Goal: Task Accomplishment & Management: Use online tool/utility

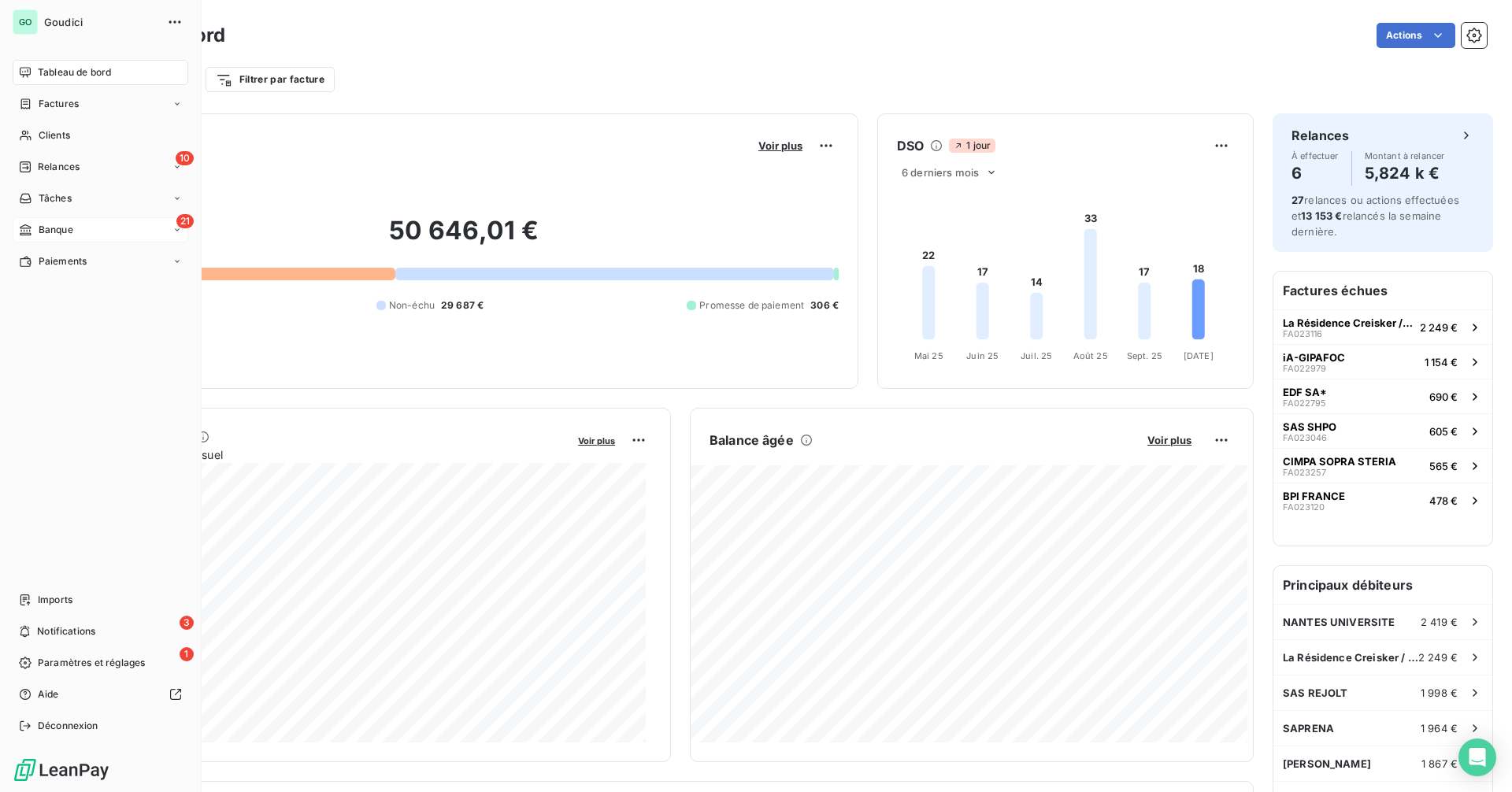
click at [46, 223] on span "Banque" at bounding box center [56, 230] width 35 height 14
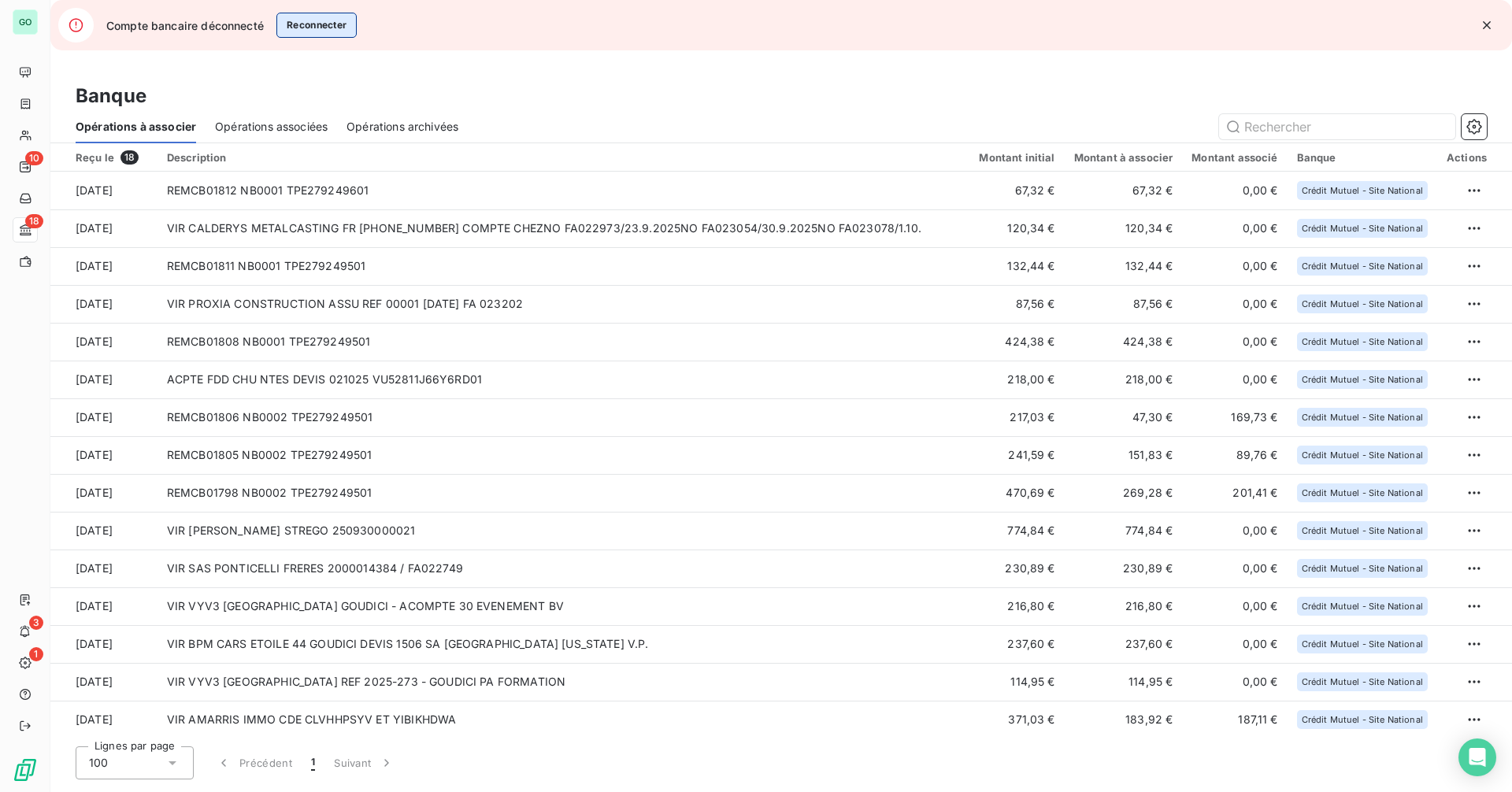
click at [319, 22] on button "Reconnecter" at bounding box center [317, 25] width 81 height 25
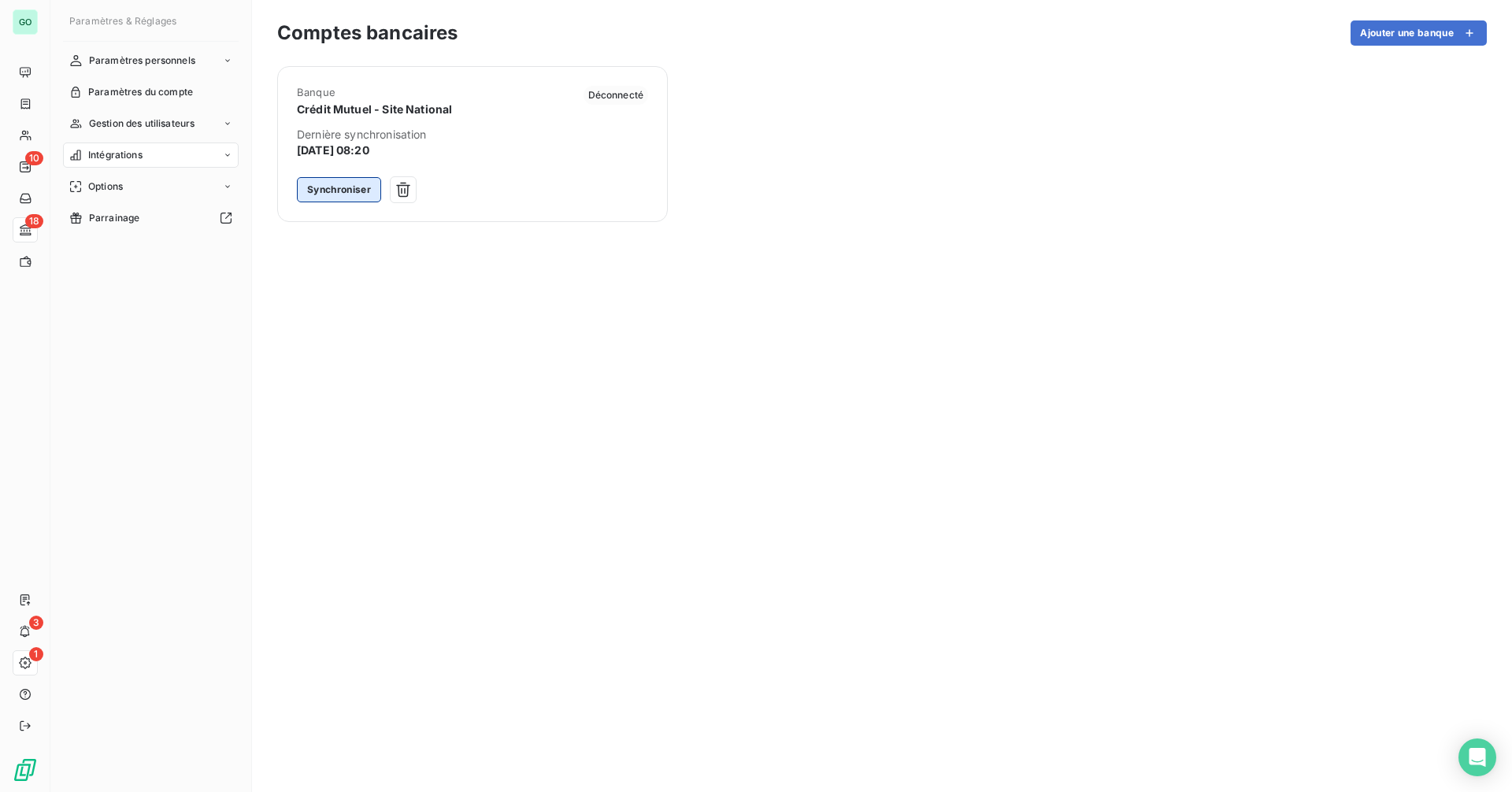
click at [342, 197] on button "Synchroniser" at bounding box center [338, 189] width 84 height 25
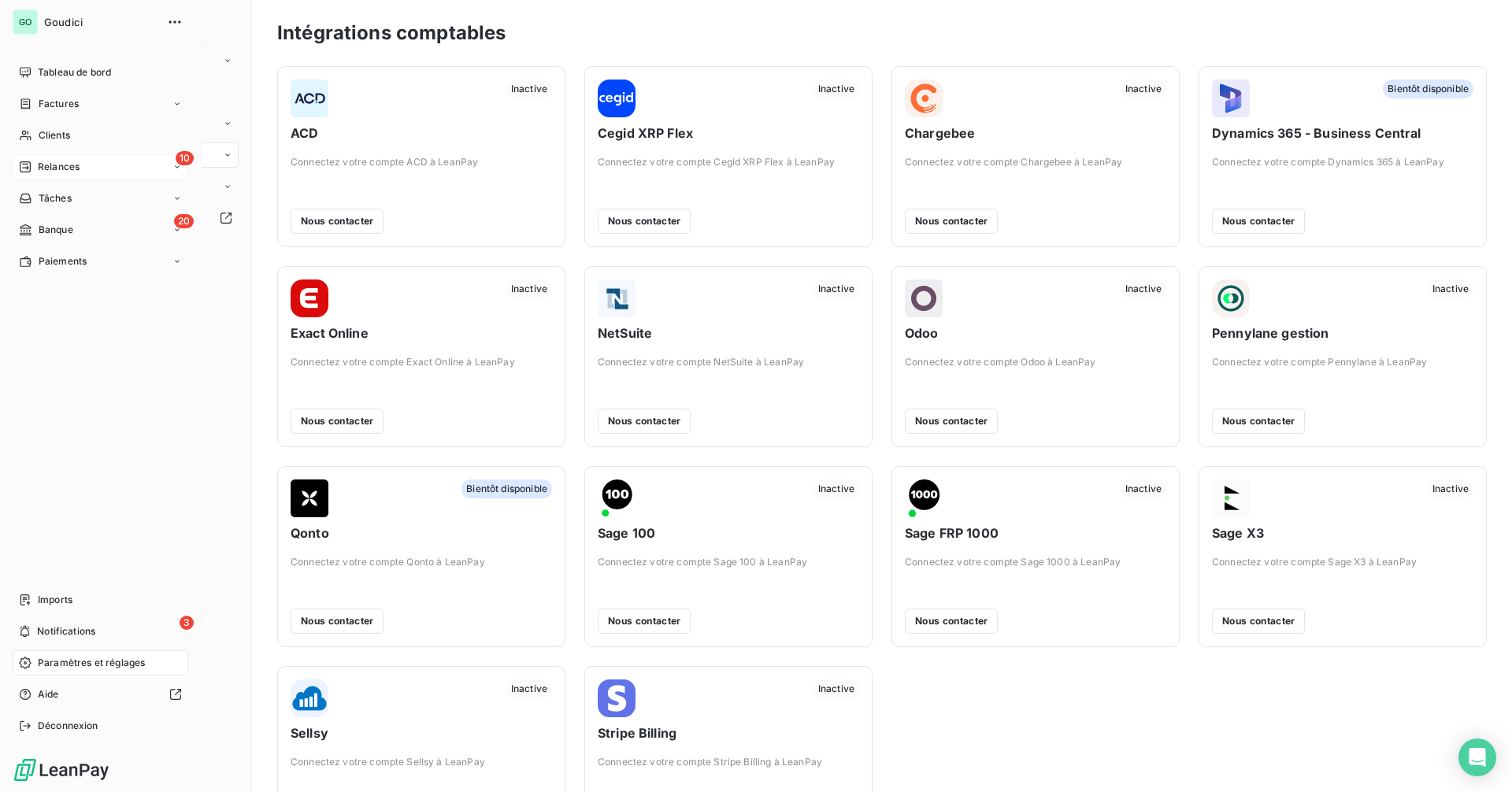
click at [94, 170] on div "10 Relances" at bounding box center [100, 167] width 175 height 25
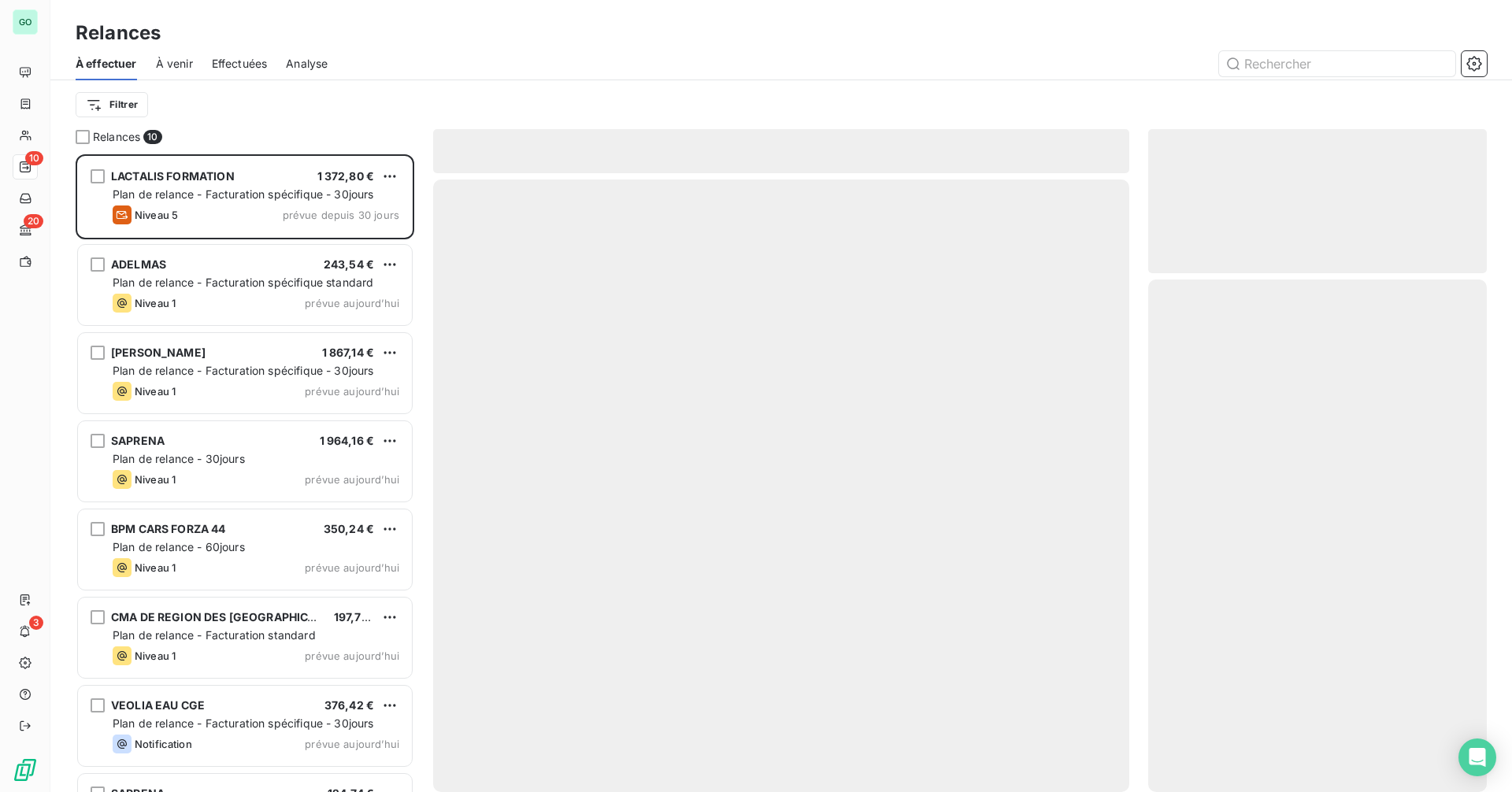
scroll to position [625, 327]
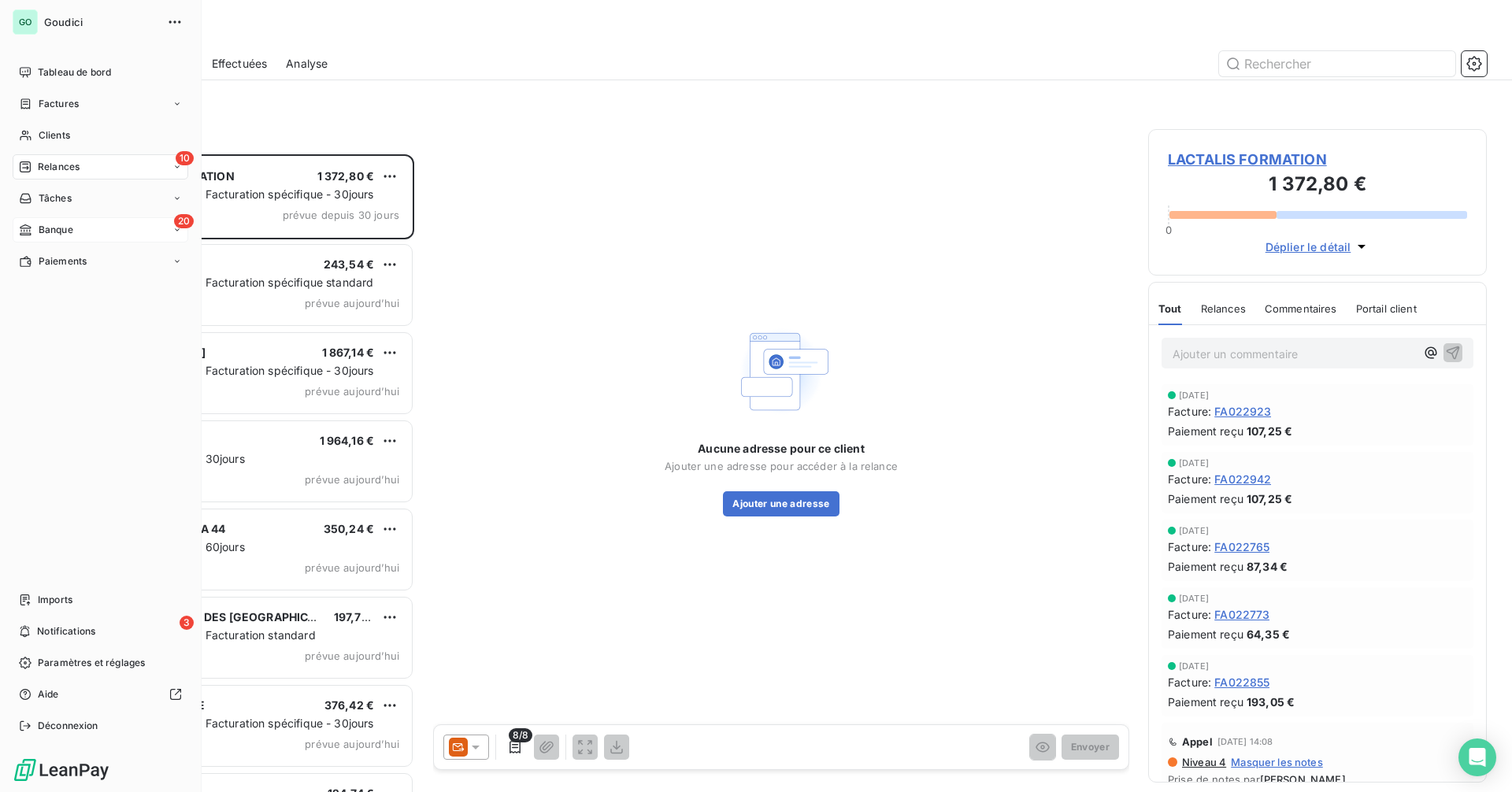
click at [59, 226] on span "Banque" at bounding box center [56, 230] width 35 height 14
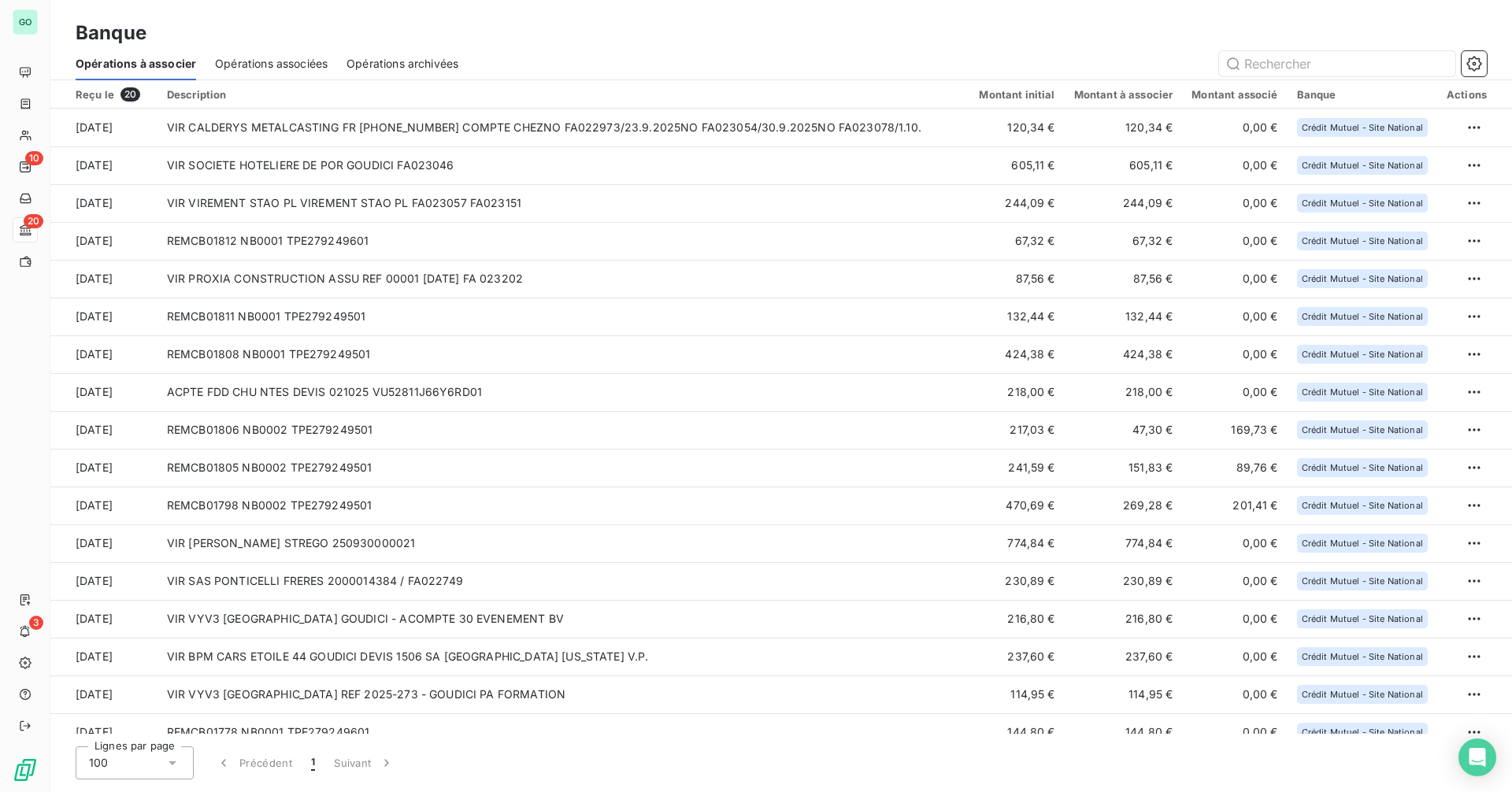
click at [272, 68] on span "Opérations associées" at bounding box center [272, 63] width 113 height 16
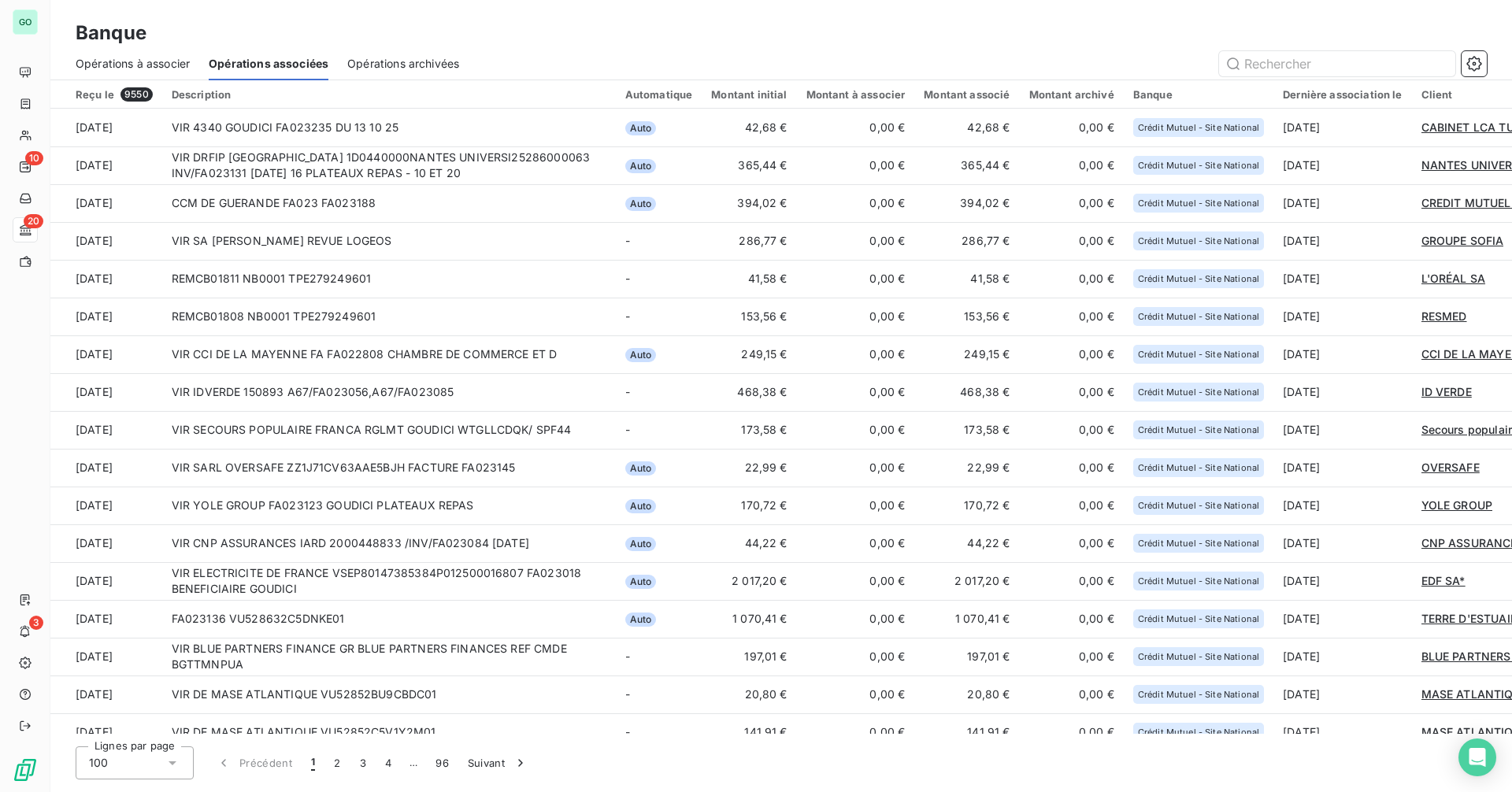
click at [177, 71] on div "Opérations à associer" at bounding box center [132, 63] width 114 height 33
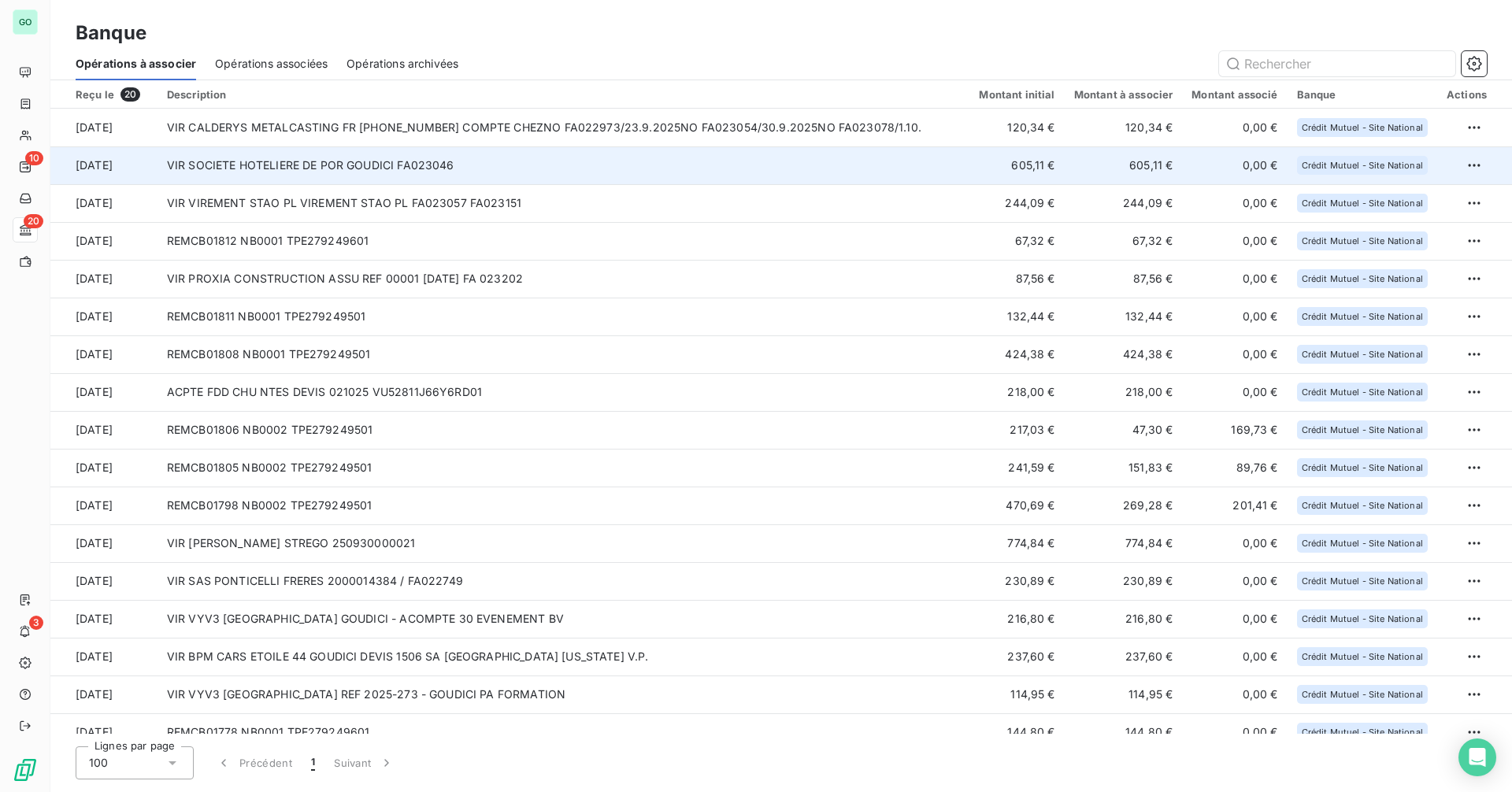
click at [500, 168] on td "VIR SOCIETE HOTELIERE DE POR GOUDICI FA023046" at bounding box center [564, 166] width 813 height 38
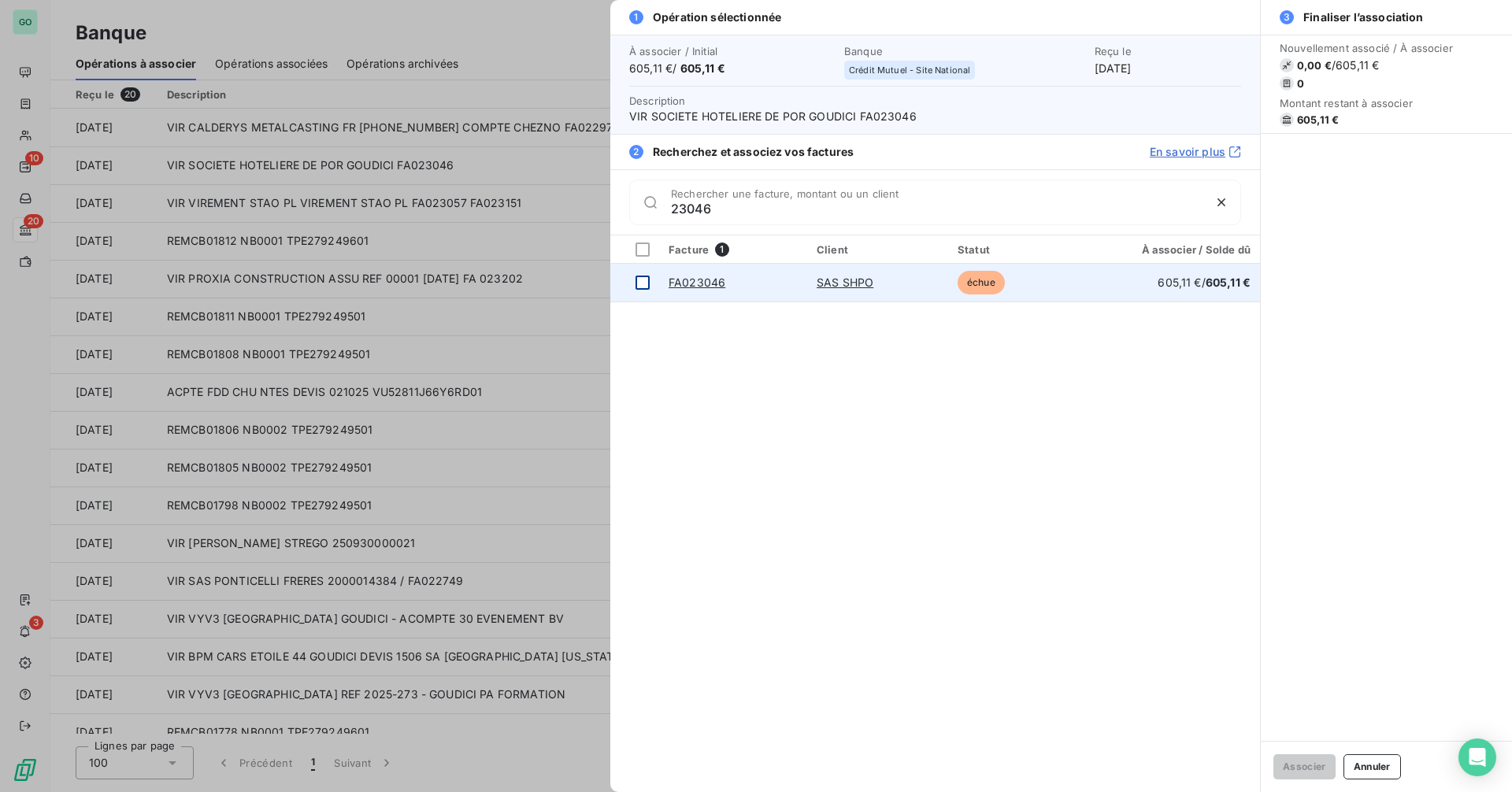
type input "23046"
click at [639, 281] on div at bounding box center [642, 283] width 14 height 14
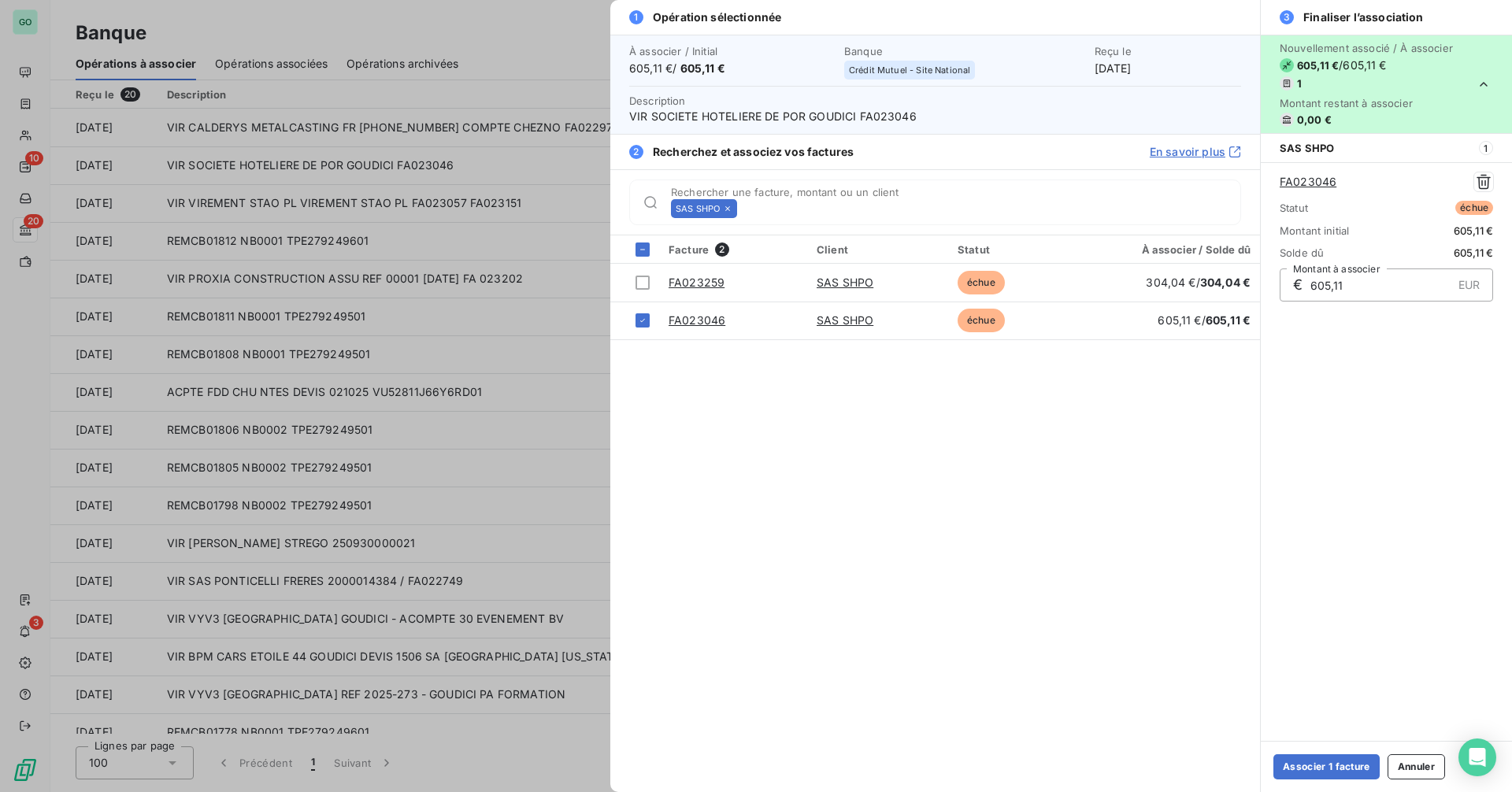
drag, startPoint x: 1311, startPoint y: 764, endPoint x: 1277, endPoint y: 713, distance: 61.3
click at [1311, 759] on button "Associer 1 facture" at bounding box center [1326, 766] width 106 height 25
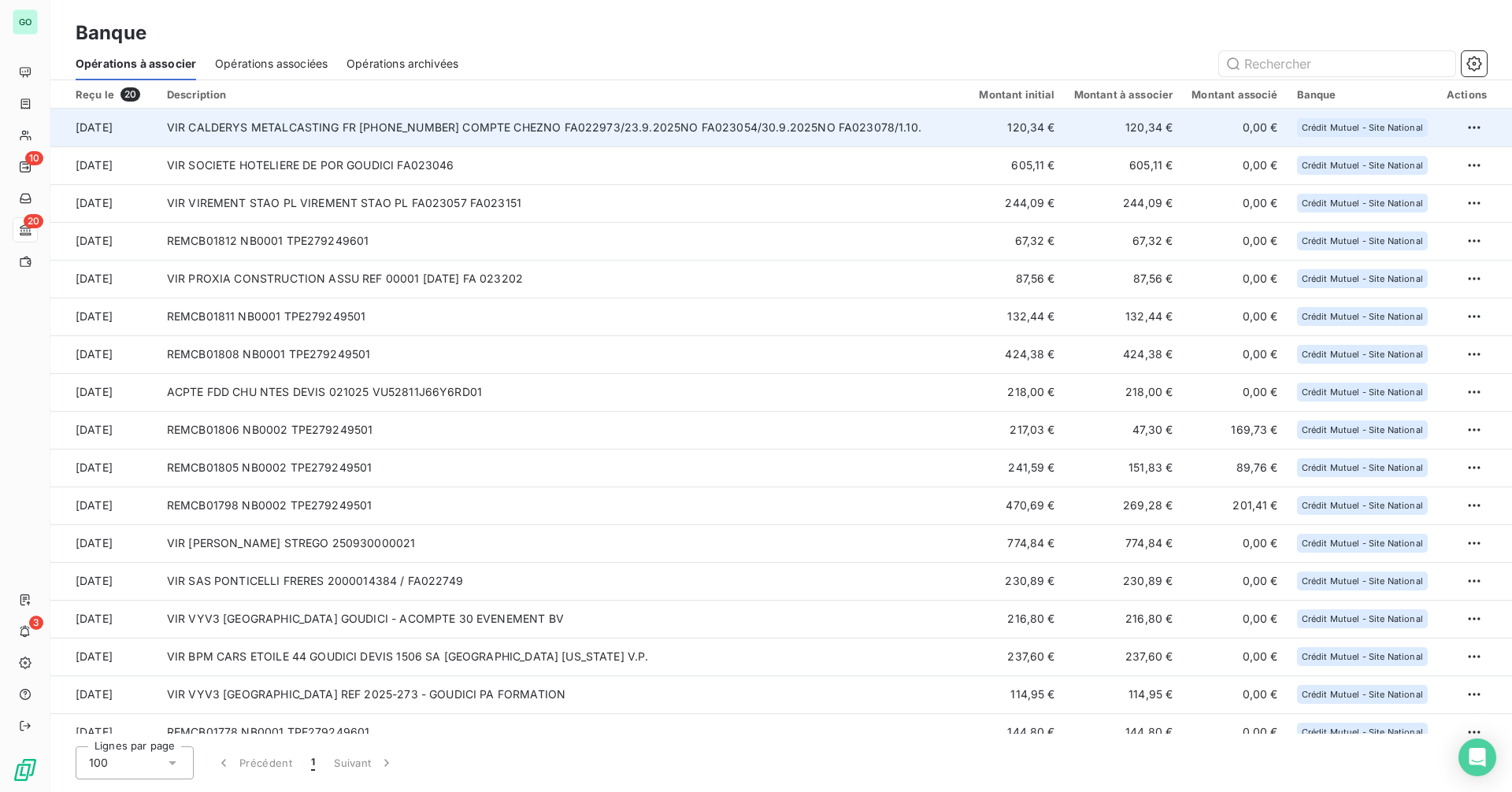
click at [553, 126] on td "VIR CALDERYS METALCASTING FR [PHONE_NUMBER] COMPTE CHEZNO FA022973/23.9.2025NO …" at bounding box center [564, 128] width 813 height 38
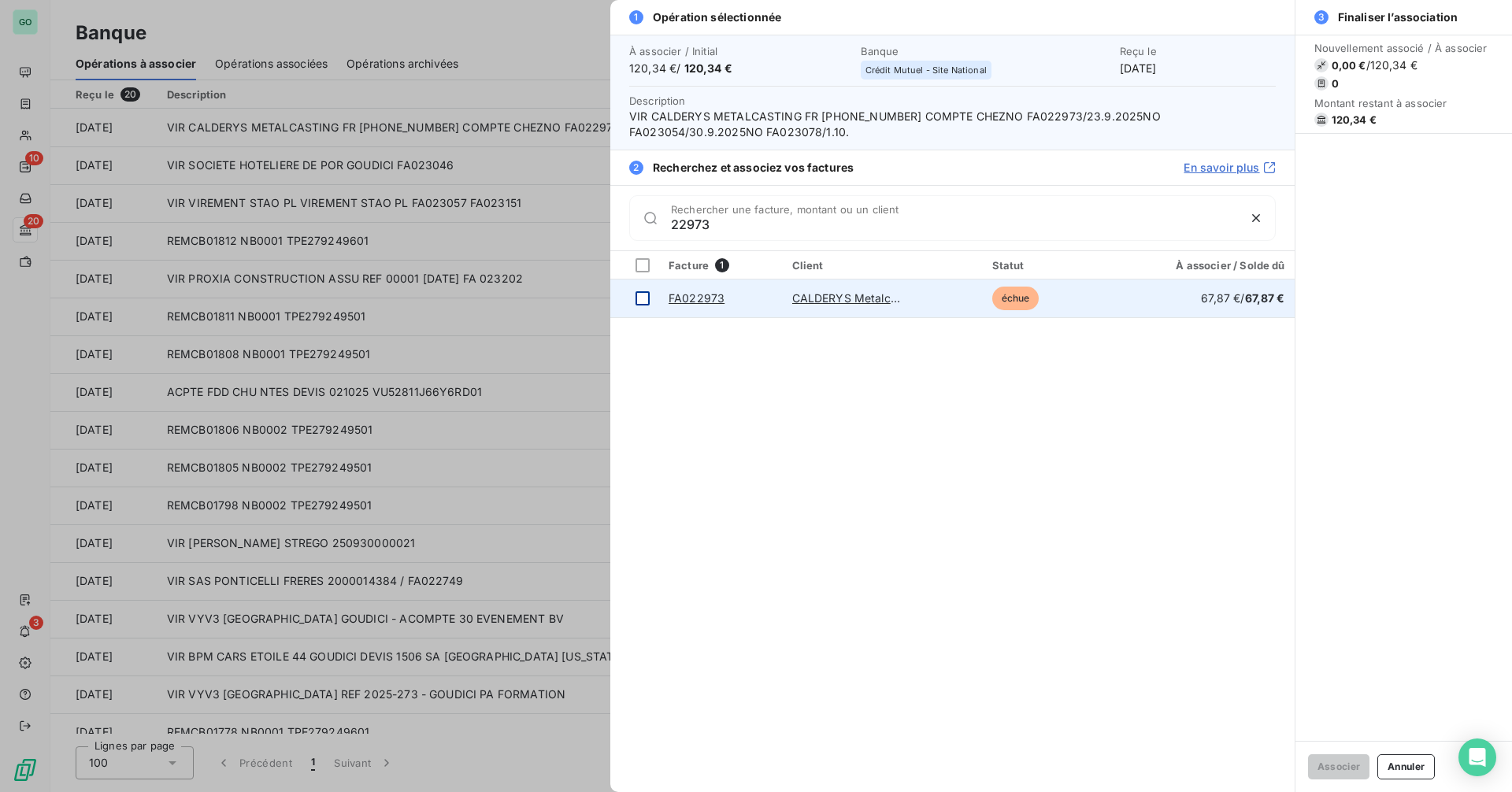
type input "22973"
click at [643, 297] on div at bounding box center [642, 298] width 14 height 14
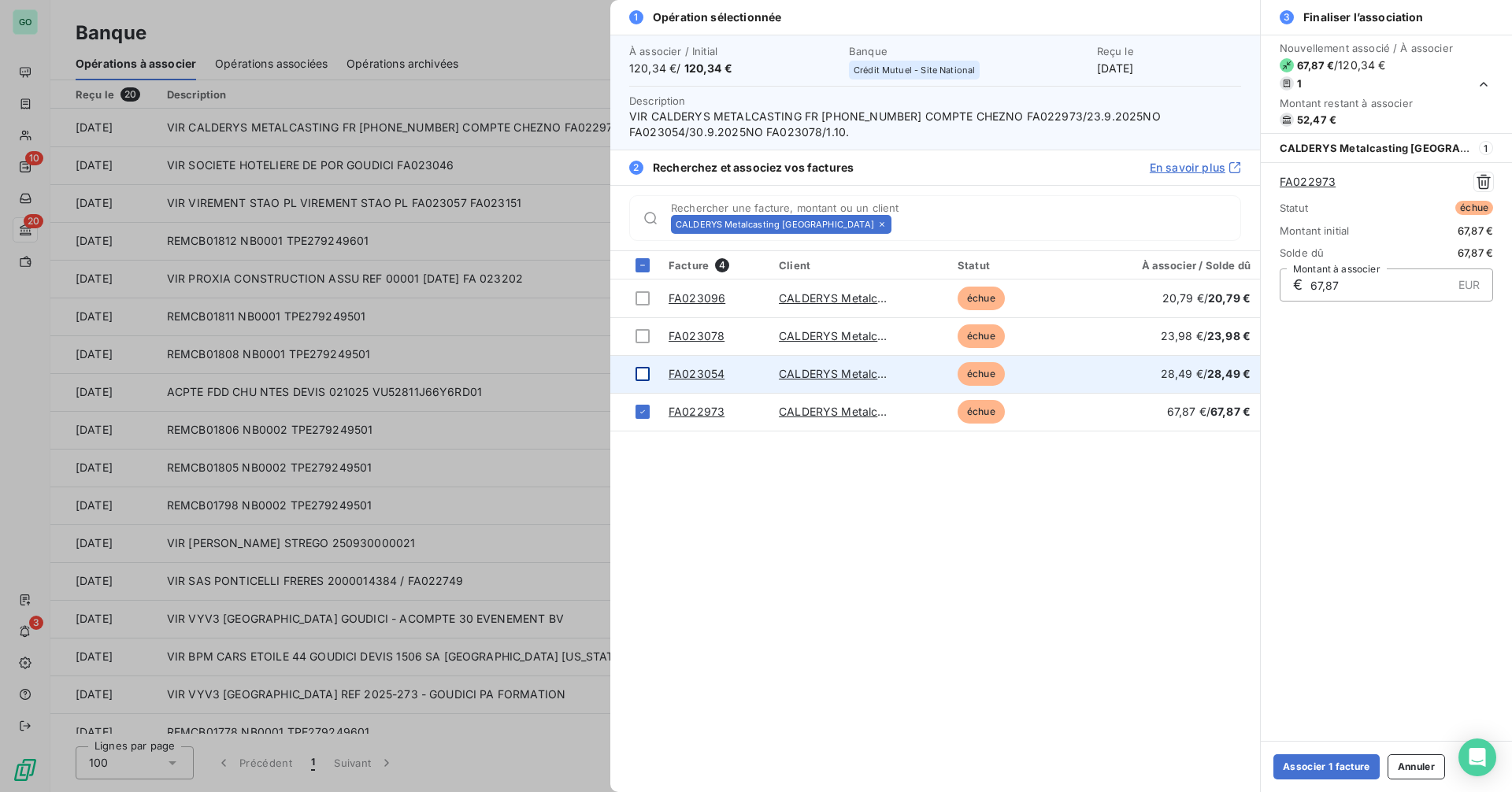
click at [645, 372] on div at bounding box center [642, 374] width 14 height 14
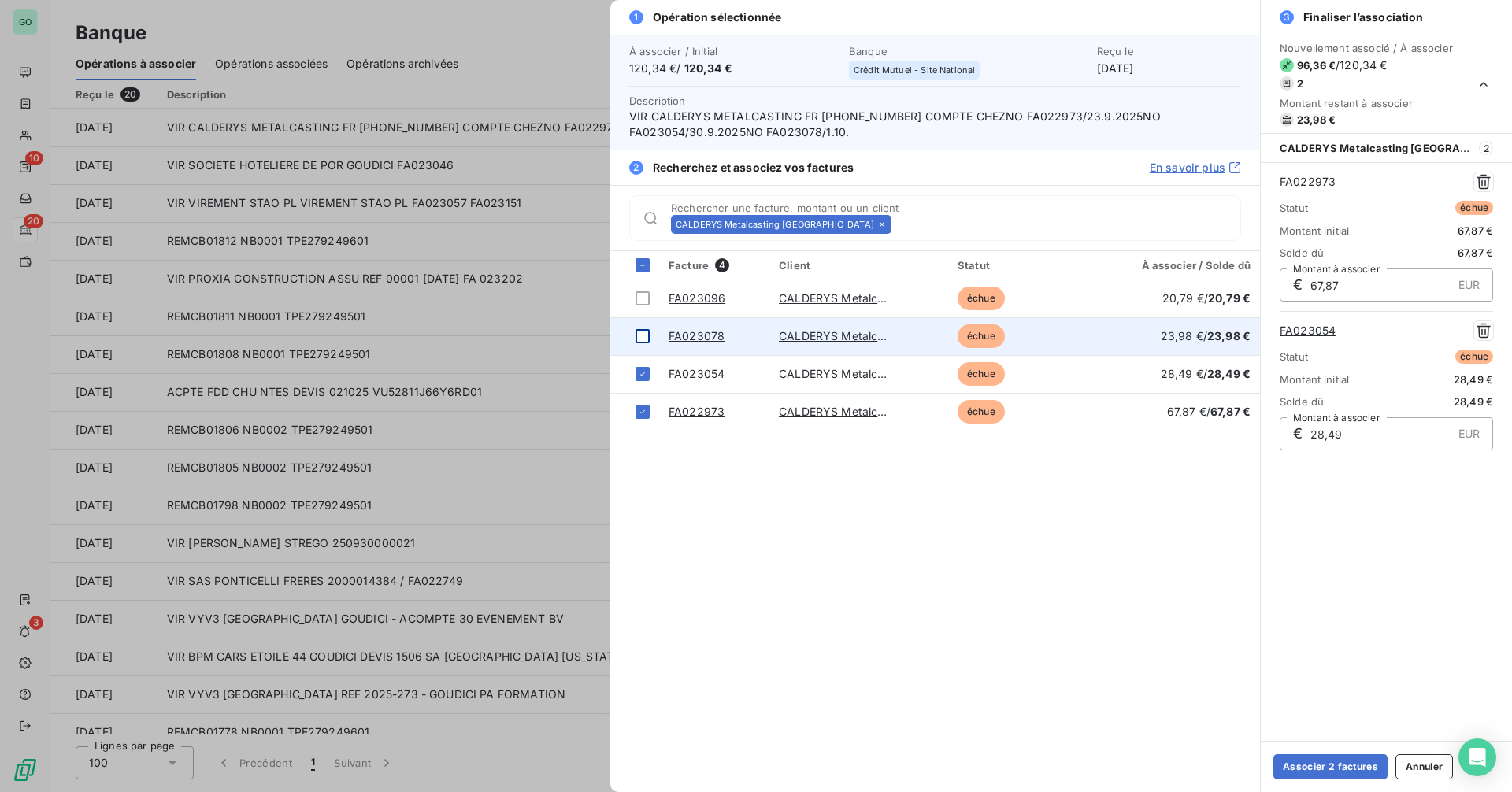
click at [644, 343] on div at bounding box center [642, 336] width 14 height 14
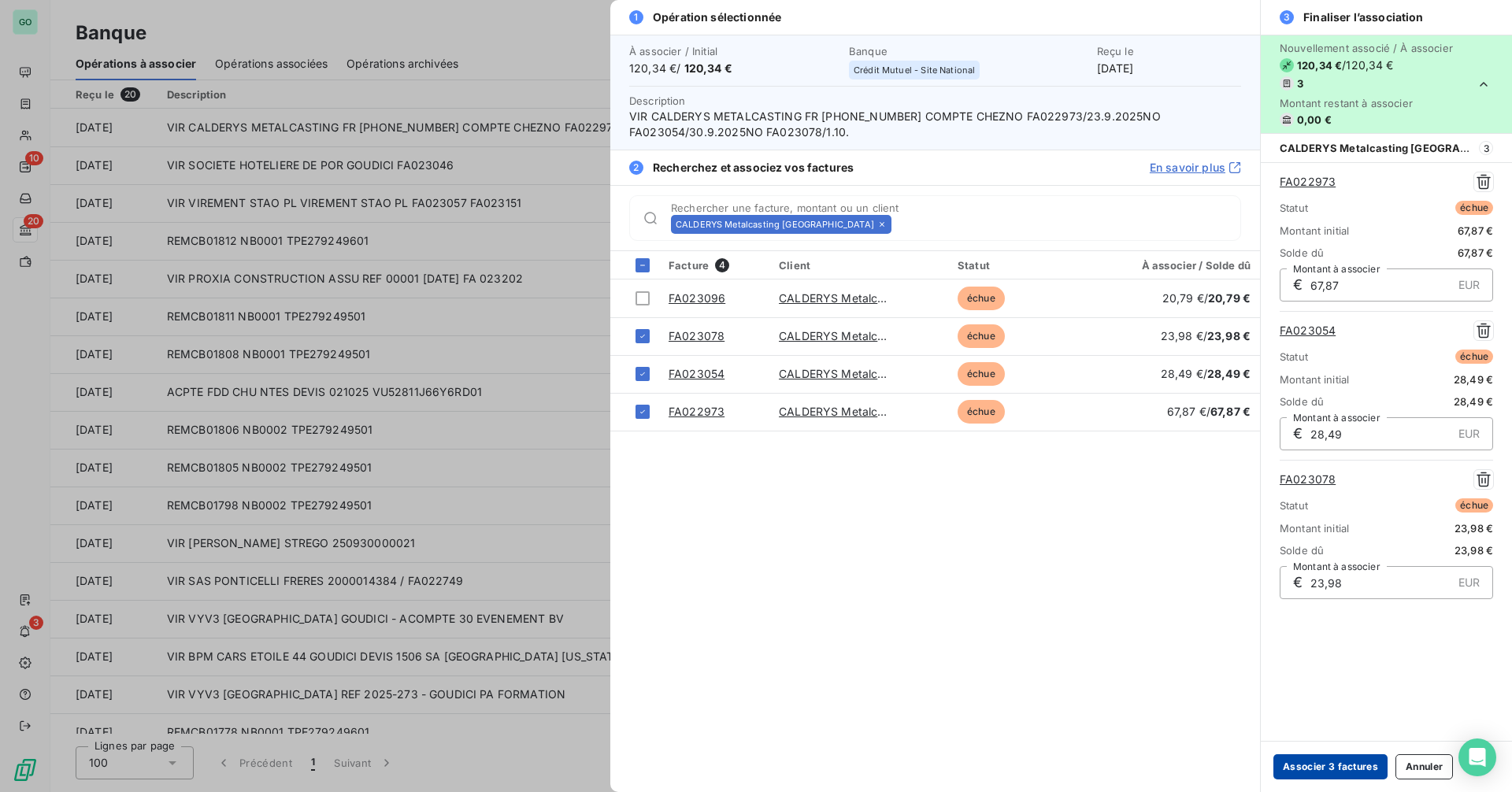
click at [1321, 763] on button "Associer 3 factures" at bounding box center [1330, 766] width 114 height 25
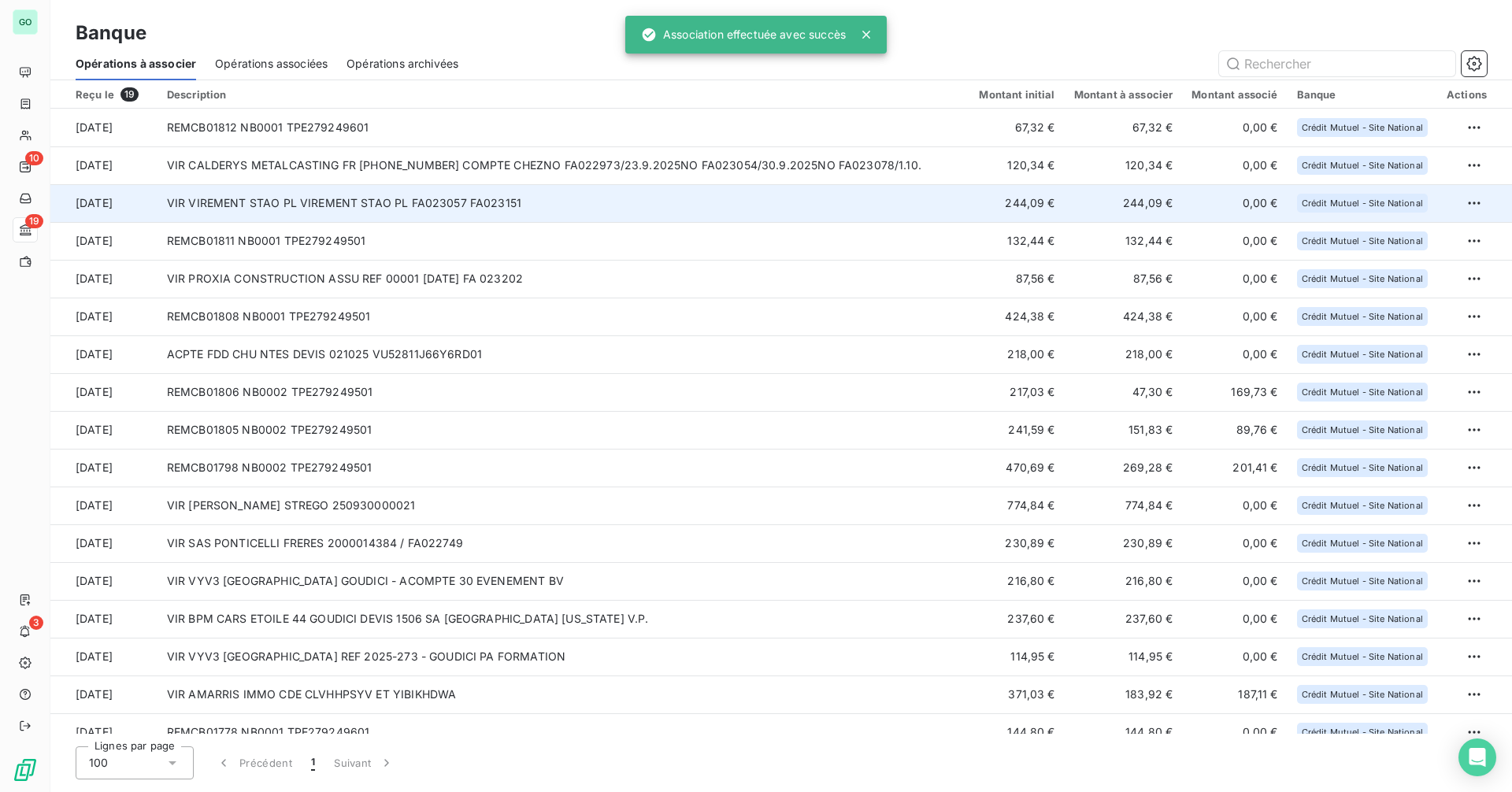
click at [471, 208] on td "VIR VIREMENT STAO PL VIREMENT STAO PL FA023057 FA023151" at bounding box center [564, 203] width 813 height 38
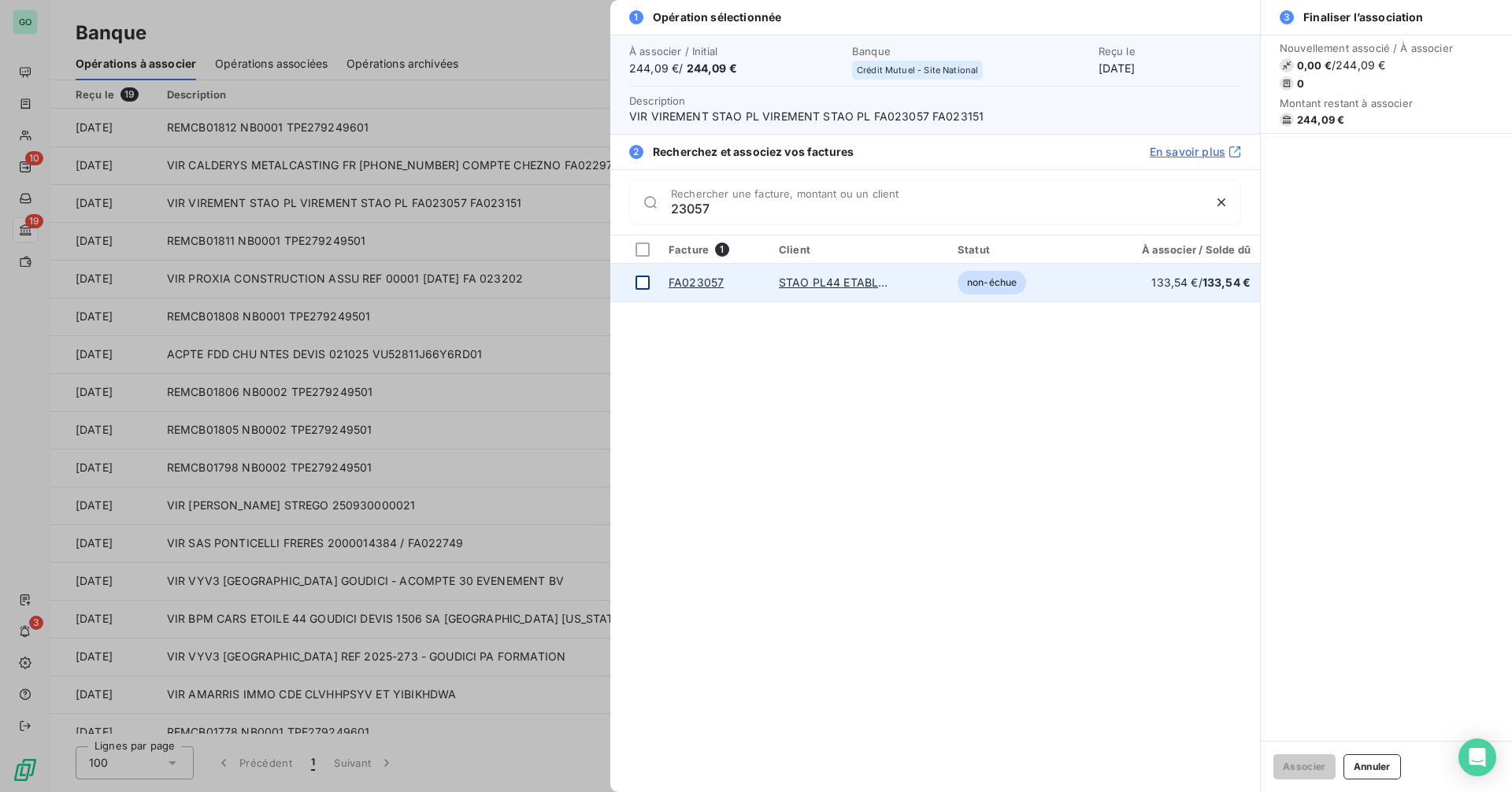
type input "23057"
click at [640, 284] on div at bounding box center [642, 283] width 14 height 14
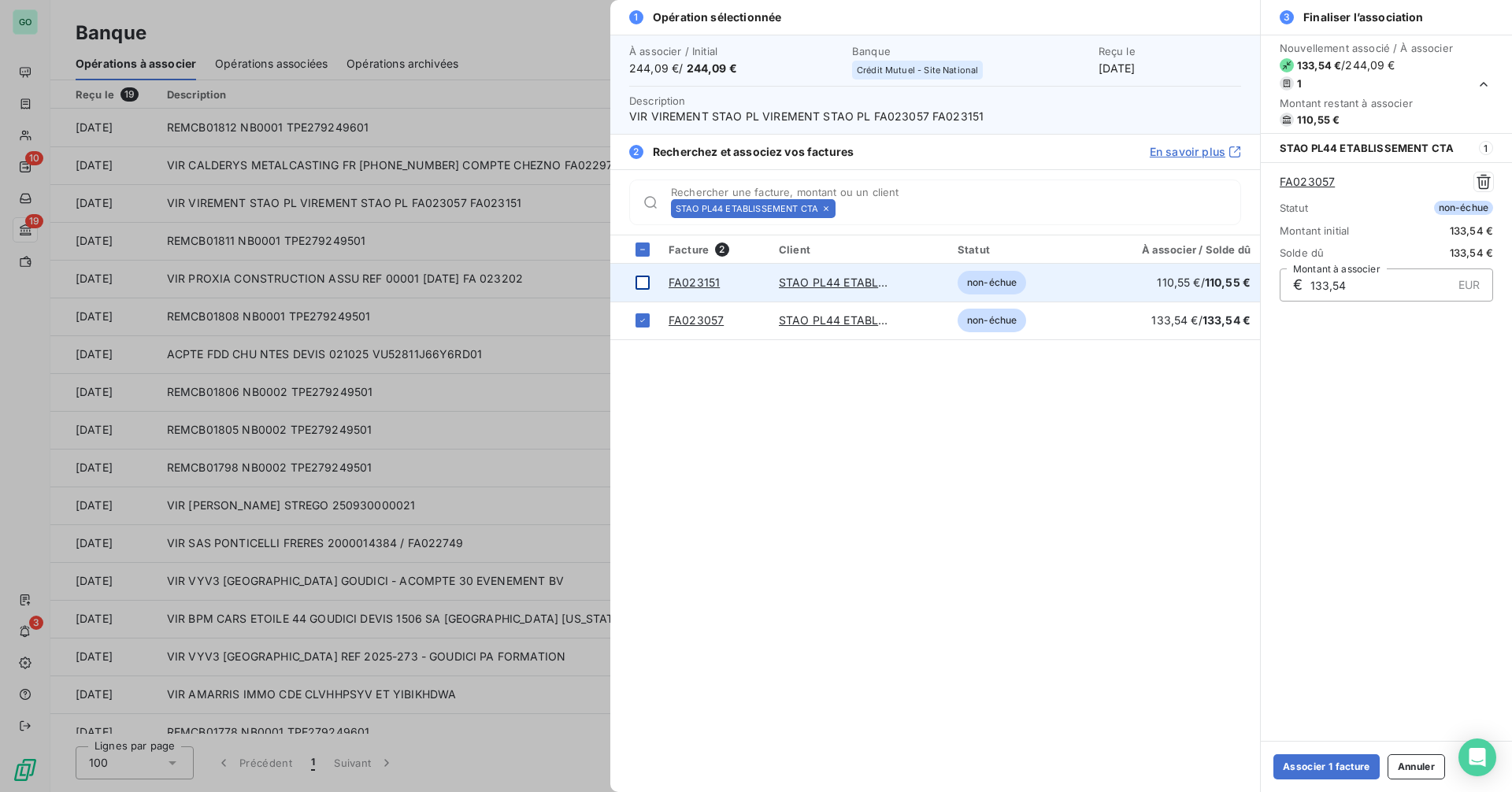
click at [641, 284] on div at bounding box center [642, 283] width 14 height 14
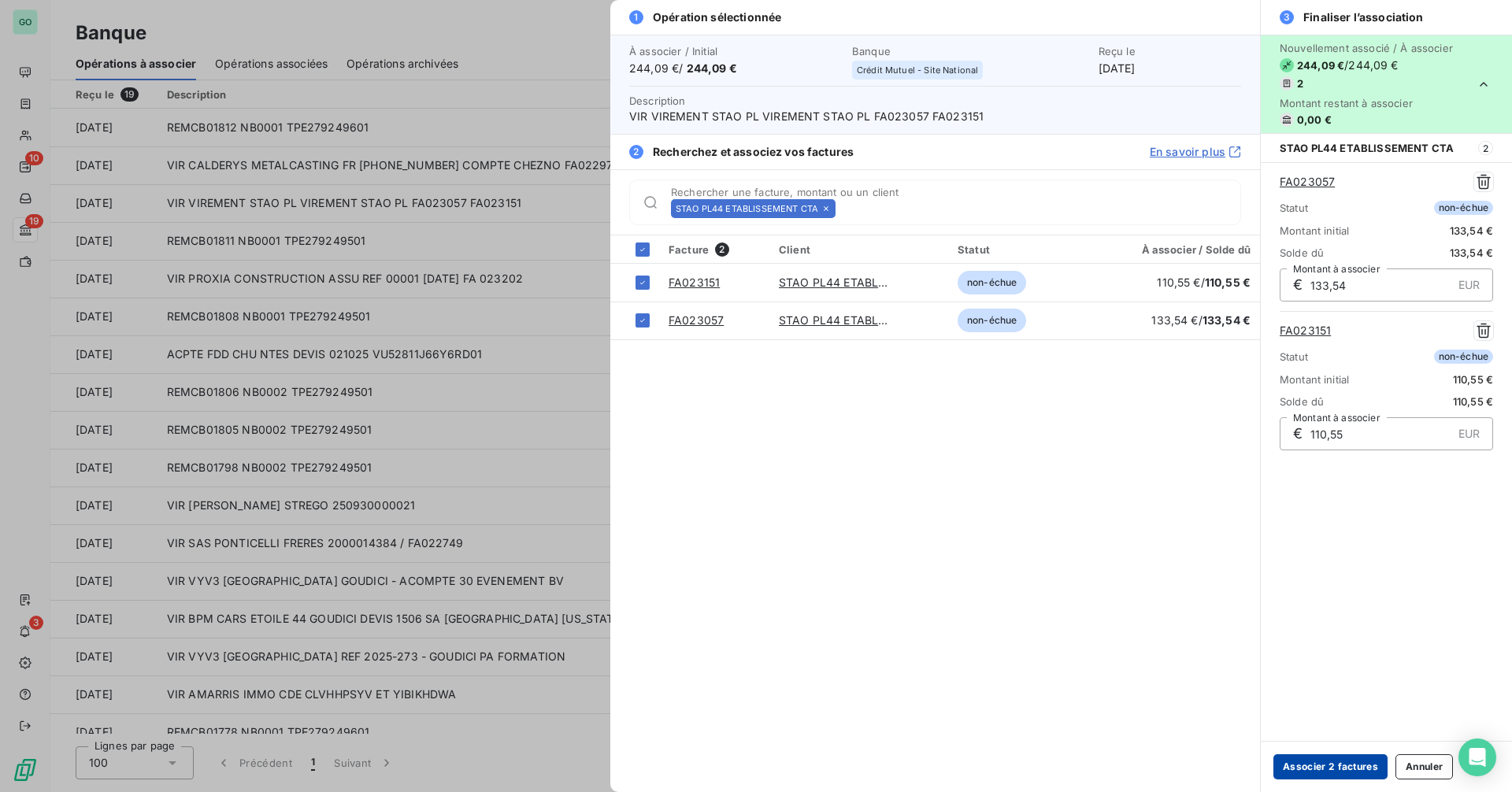
click at [1329, 759] on button "Associer 2 factures" at bounding box center [1330, 766] width 114 height 25
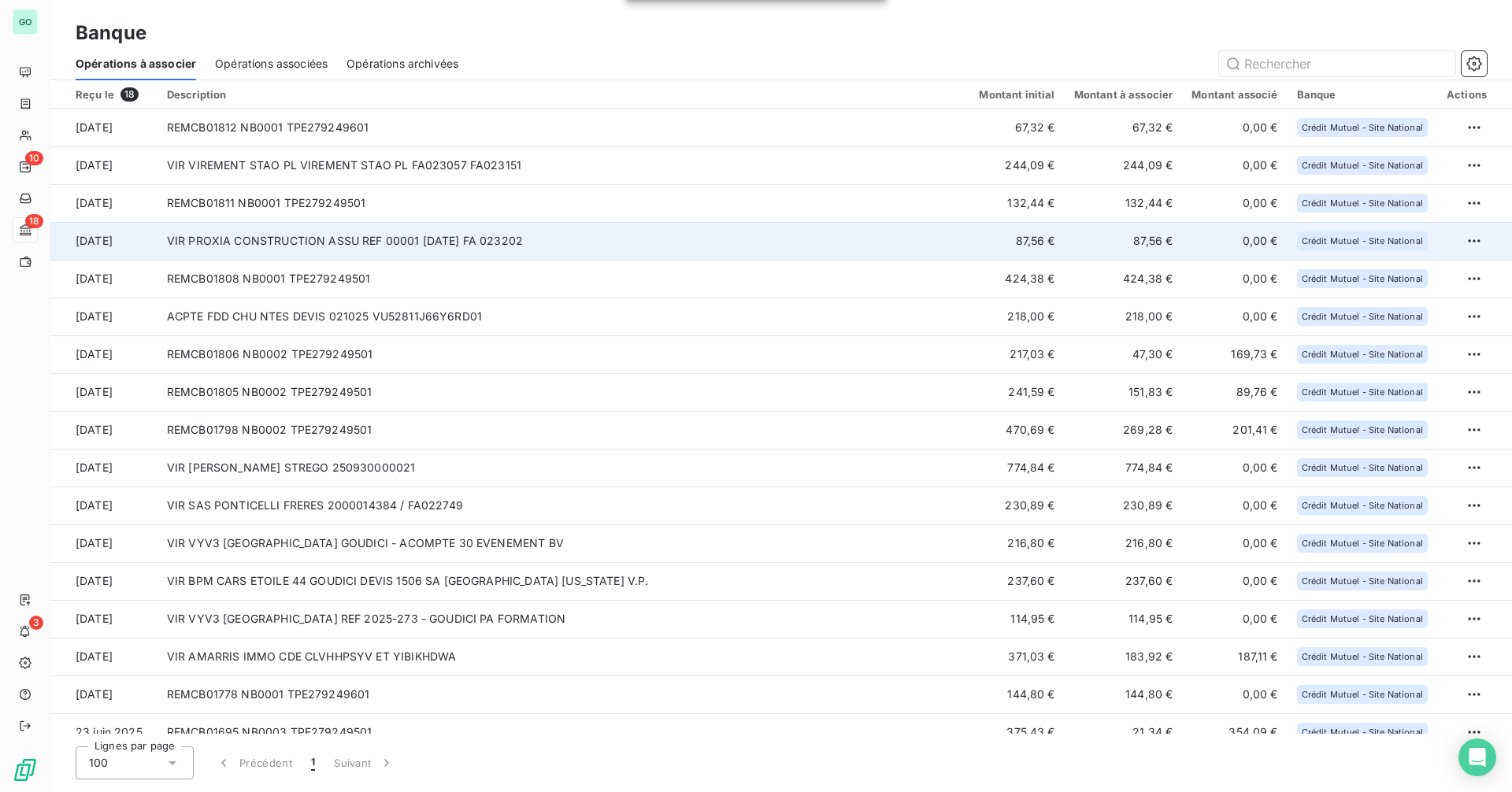
click at [467, 247] on td "VIR PROXIA CONSTRUCTION ASSU REF 00001 [DATE] FA 023202" at bounding box center [564, 241] width 813 height 38
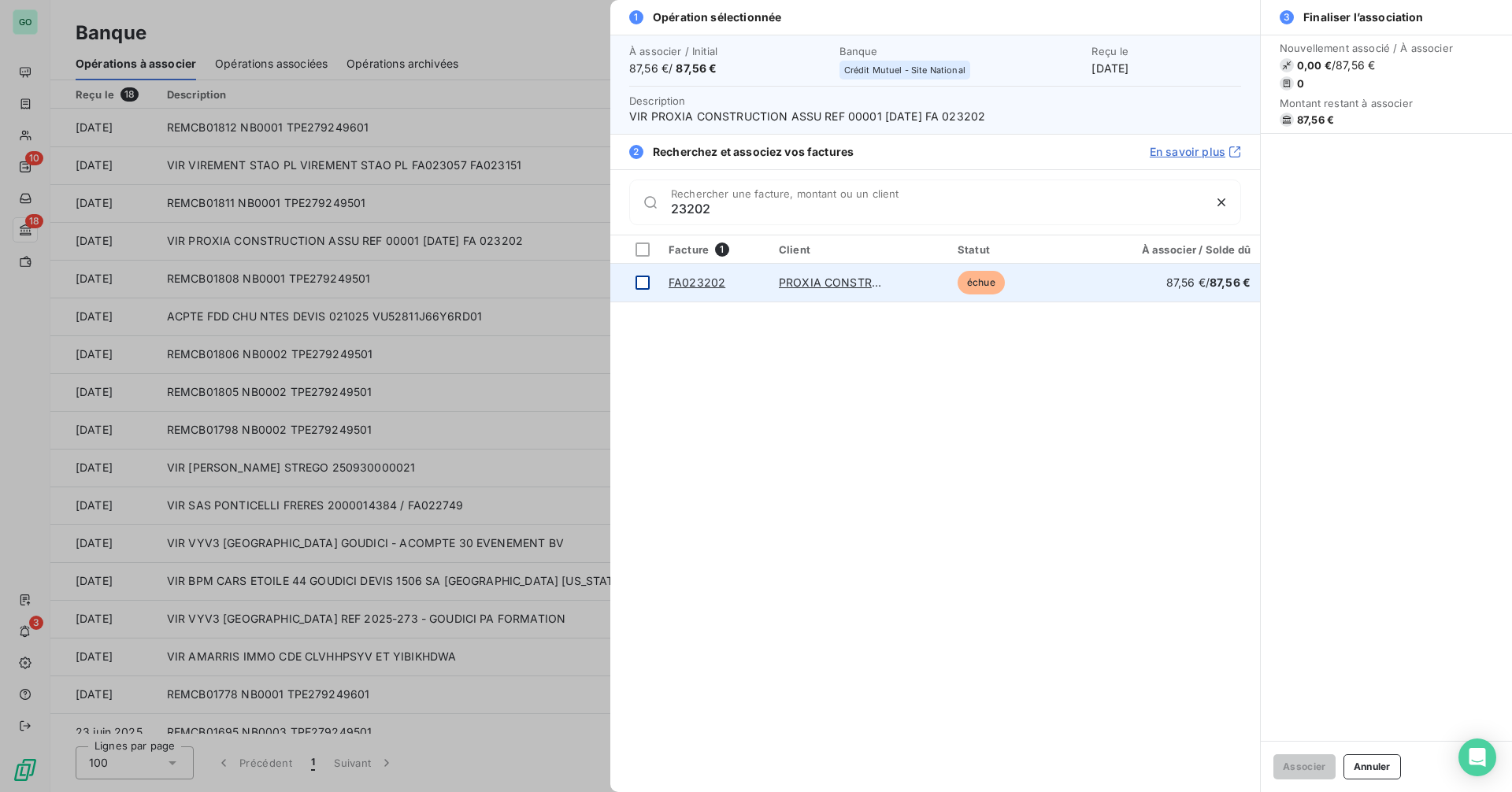
type input "23202"
click at [640, 282] on div at bounding box center [642, 283] width 14 height 14
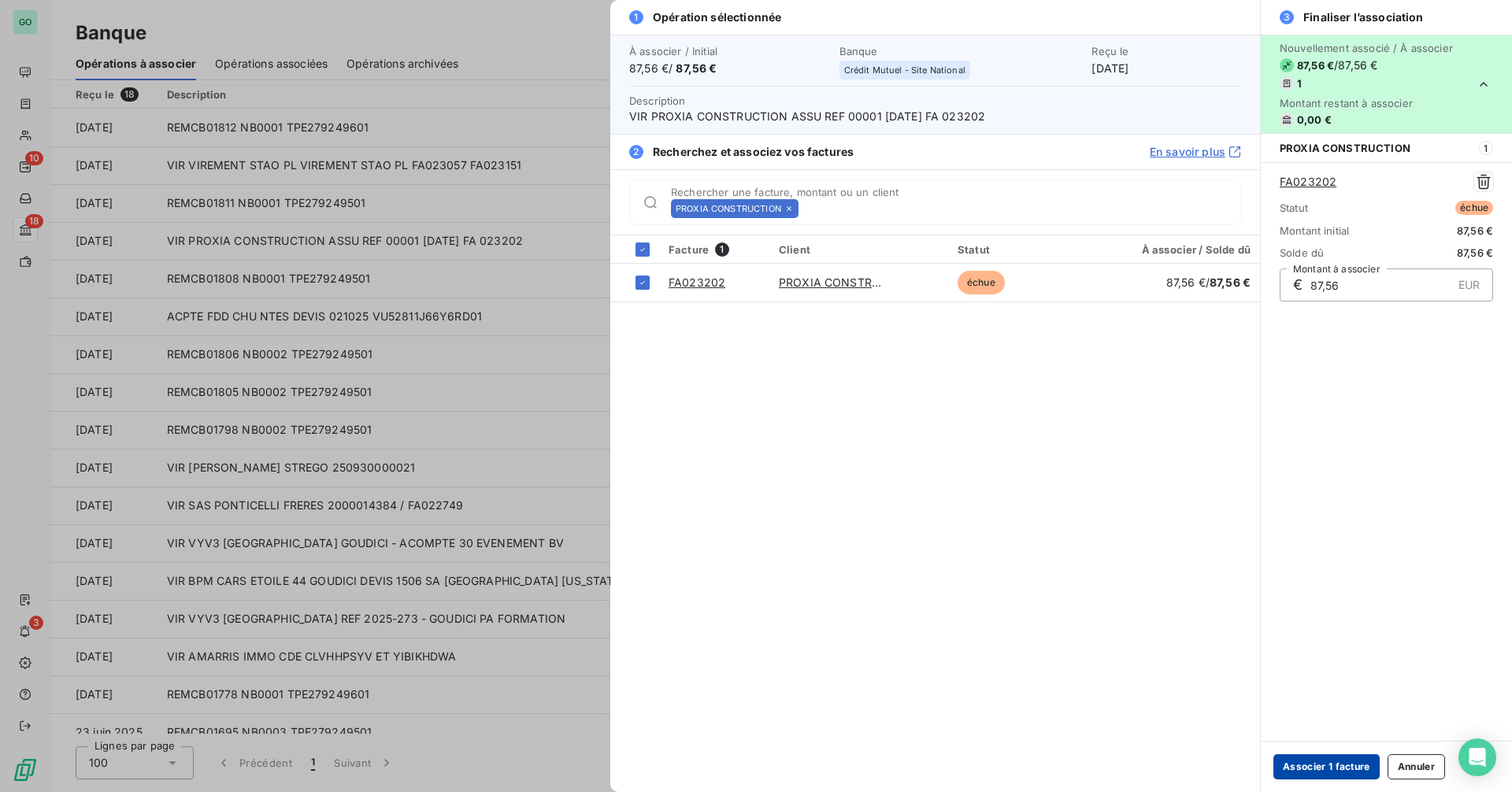
click at [1310, 759] on button "Associer 1 facture" at bounding box center [1326, 766] width 106 height 25
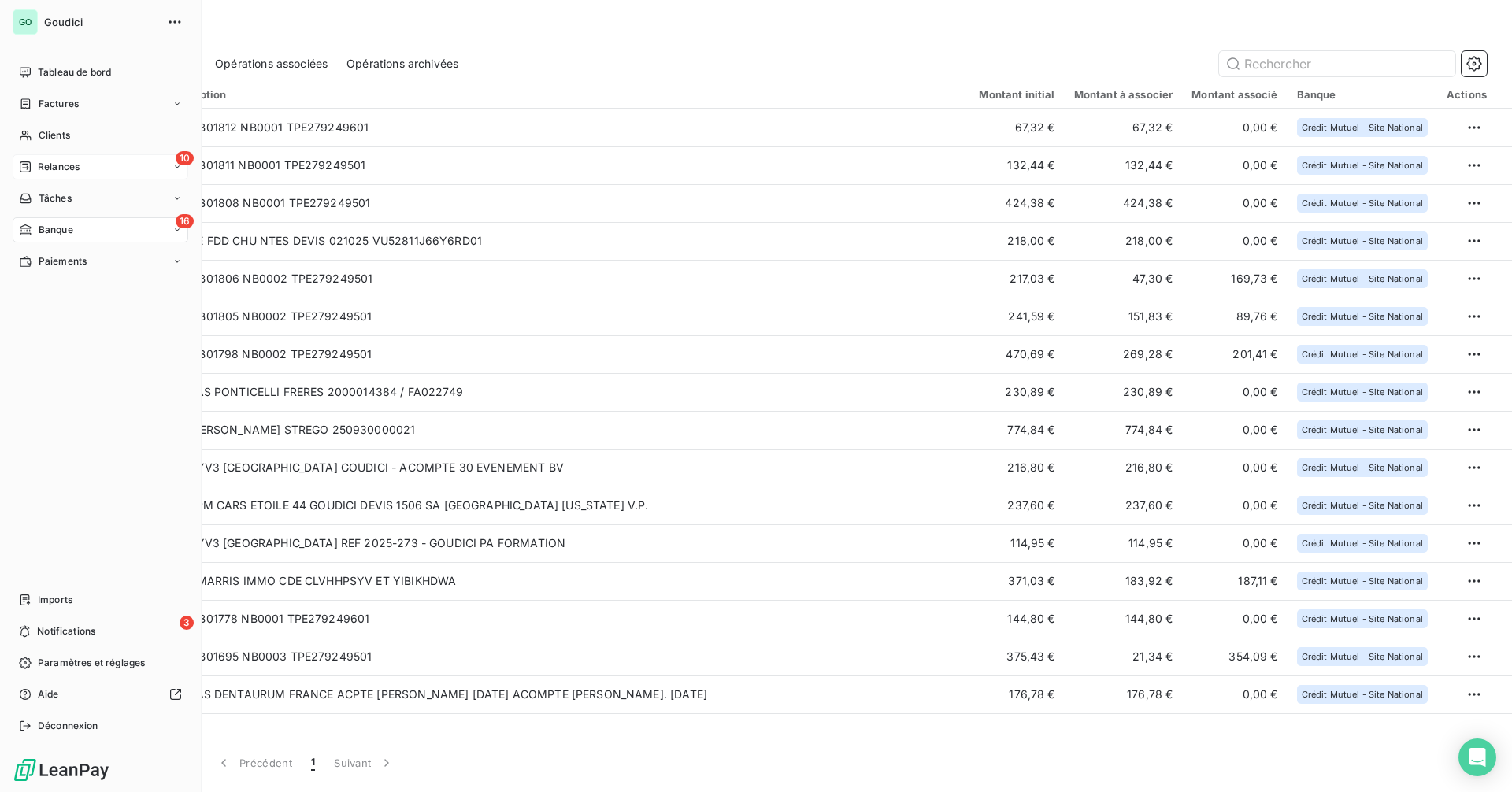
click at [82, 163] on div "10 Relances" at bounding box center [100, 167] width 175 height 25
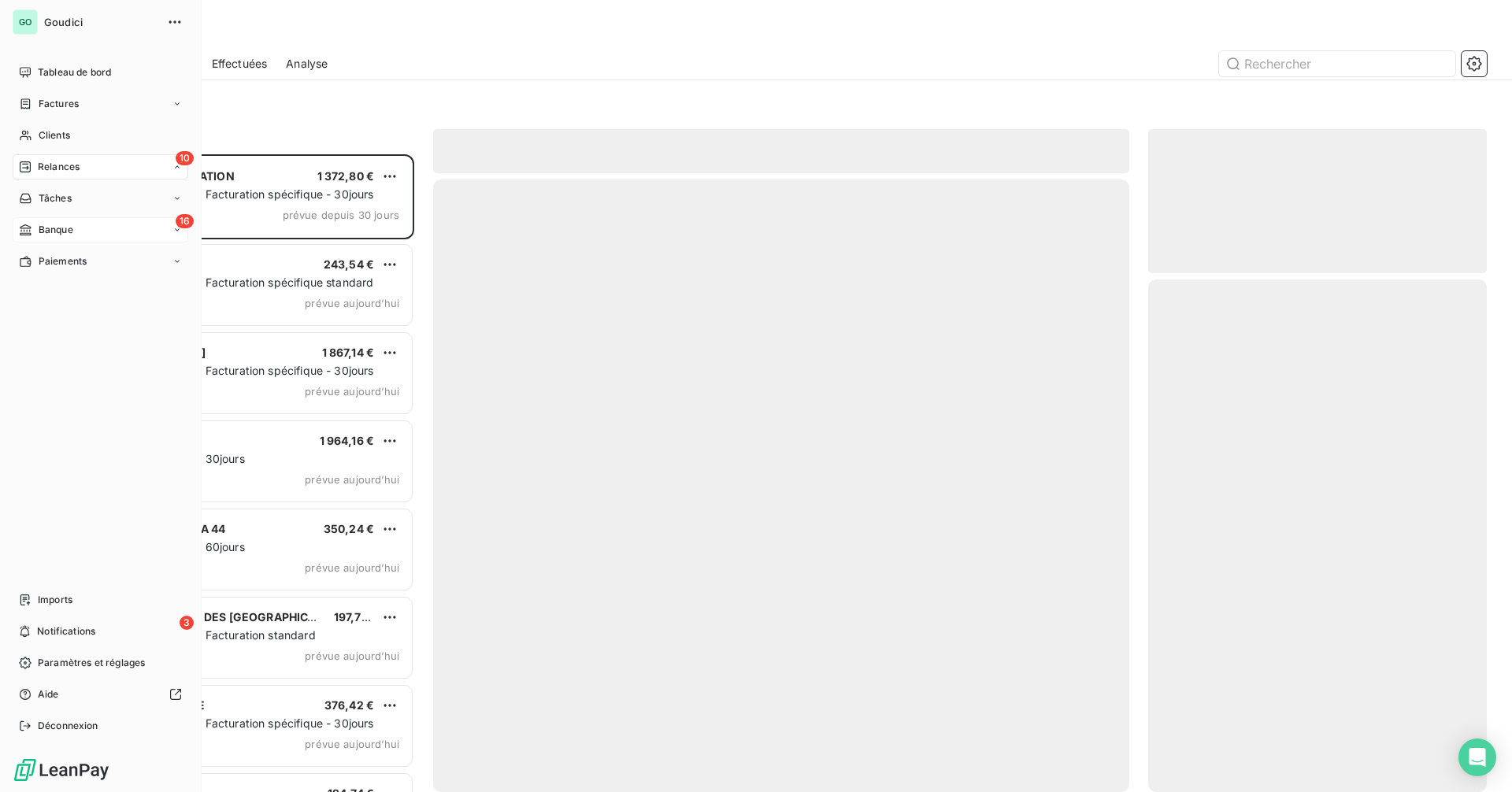
scroll to position [625, 327]
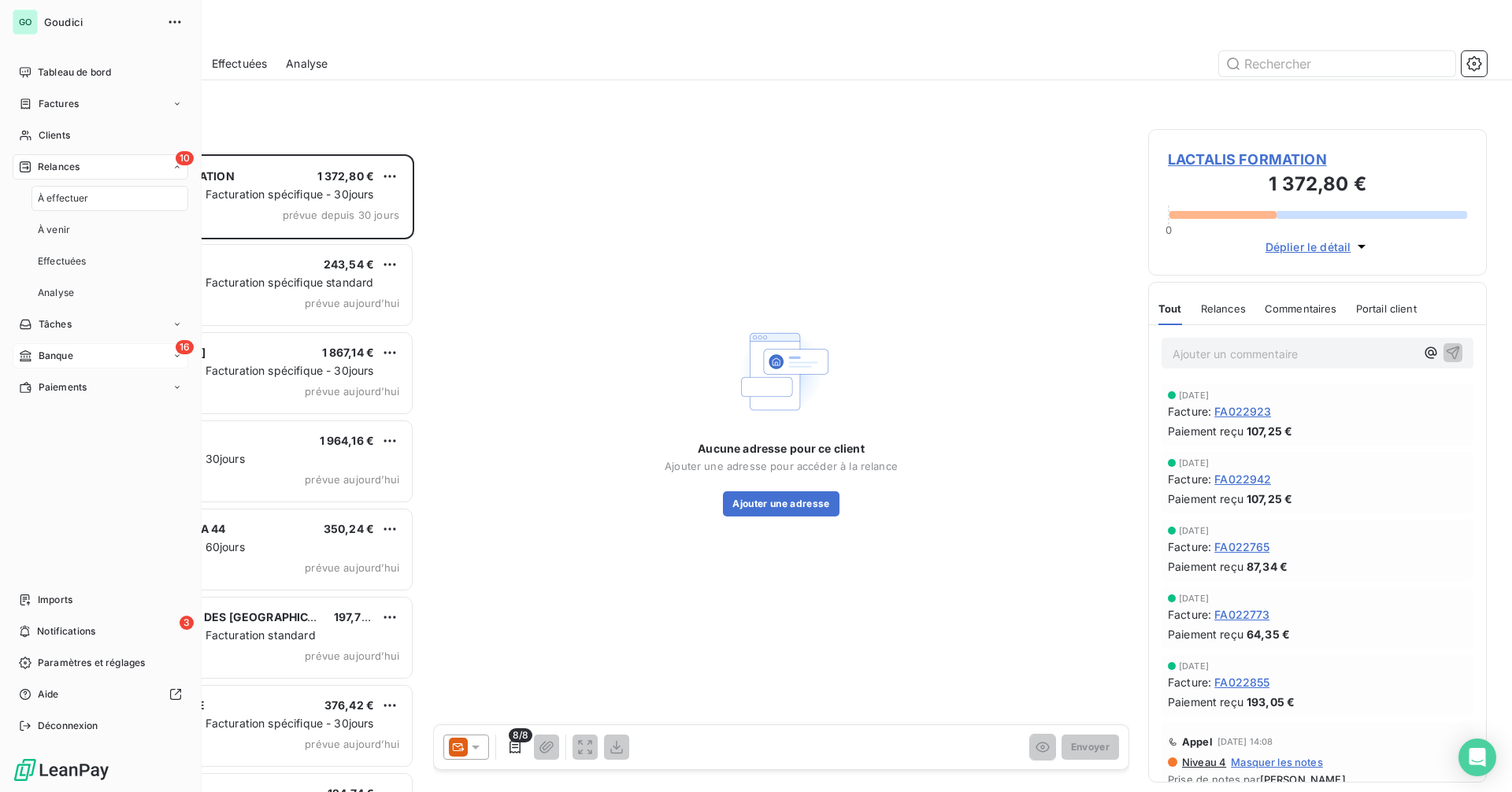
click at [92, 347] on div "16 Banque" at bounding box center [100, 355] width 175 height 25
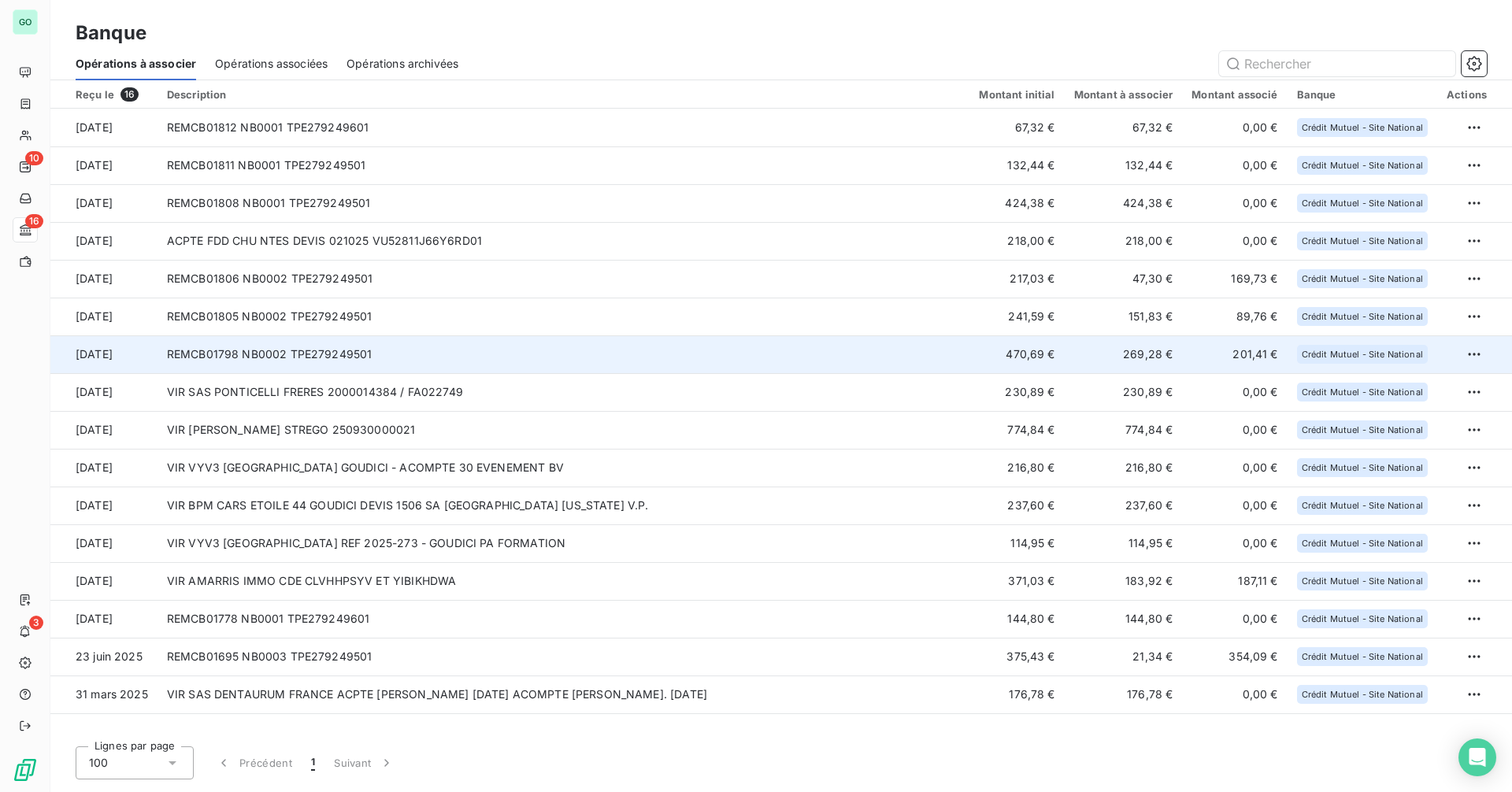
click at [411, 346] on td "REMCB01798 NB0002 TPE279249501" at bounding box center [564, 354] width 813 height 38
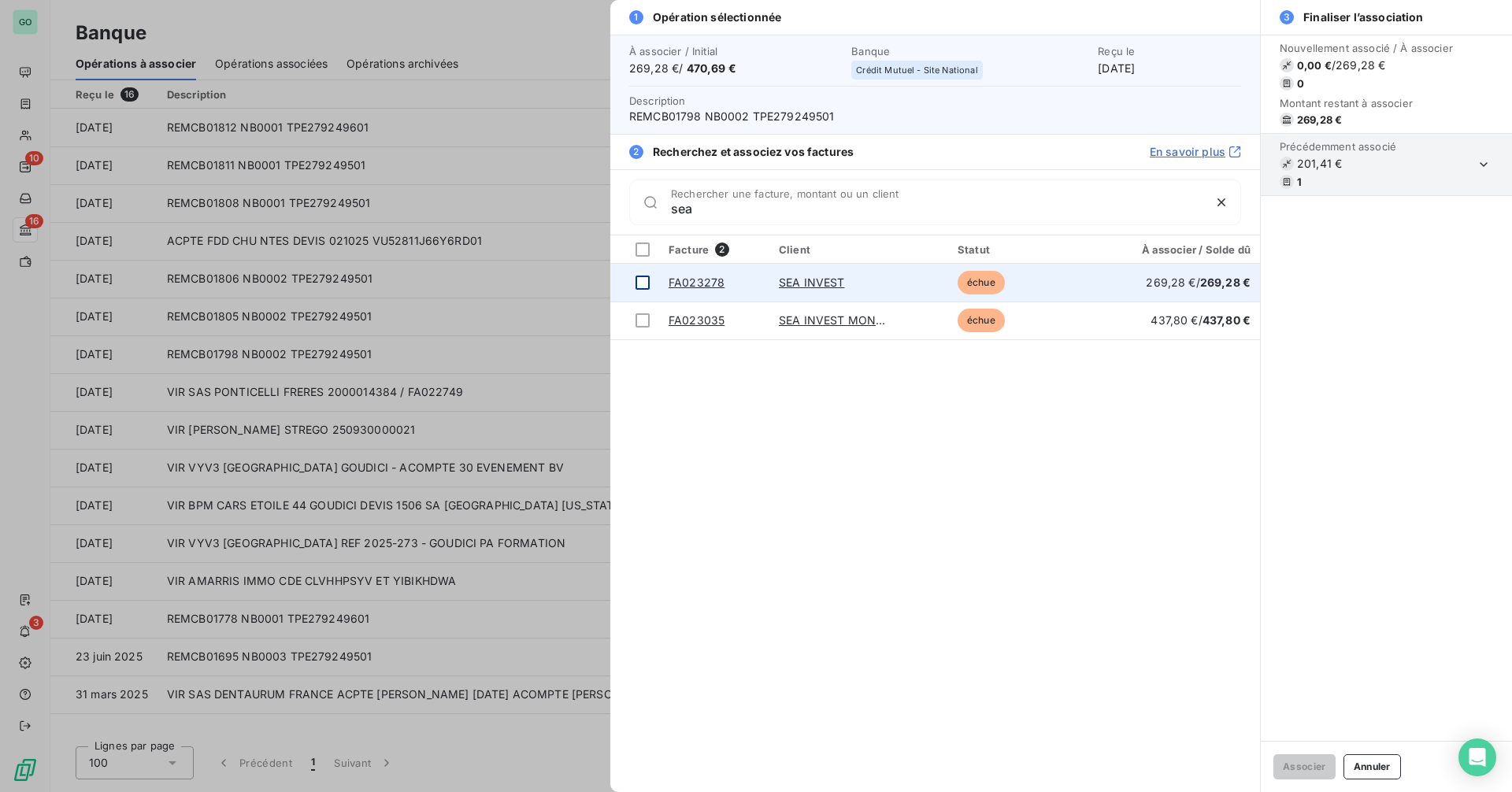
type input "sea"
click at [644, 283] on div at bounding box center [642, 283] width 14 height 14
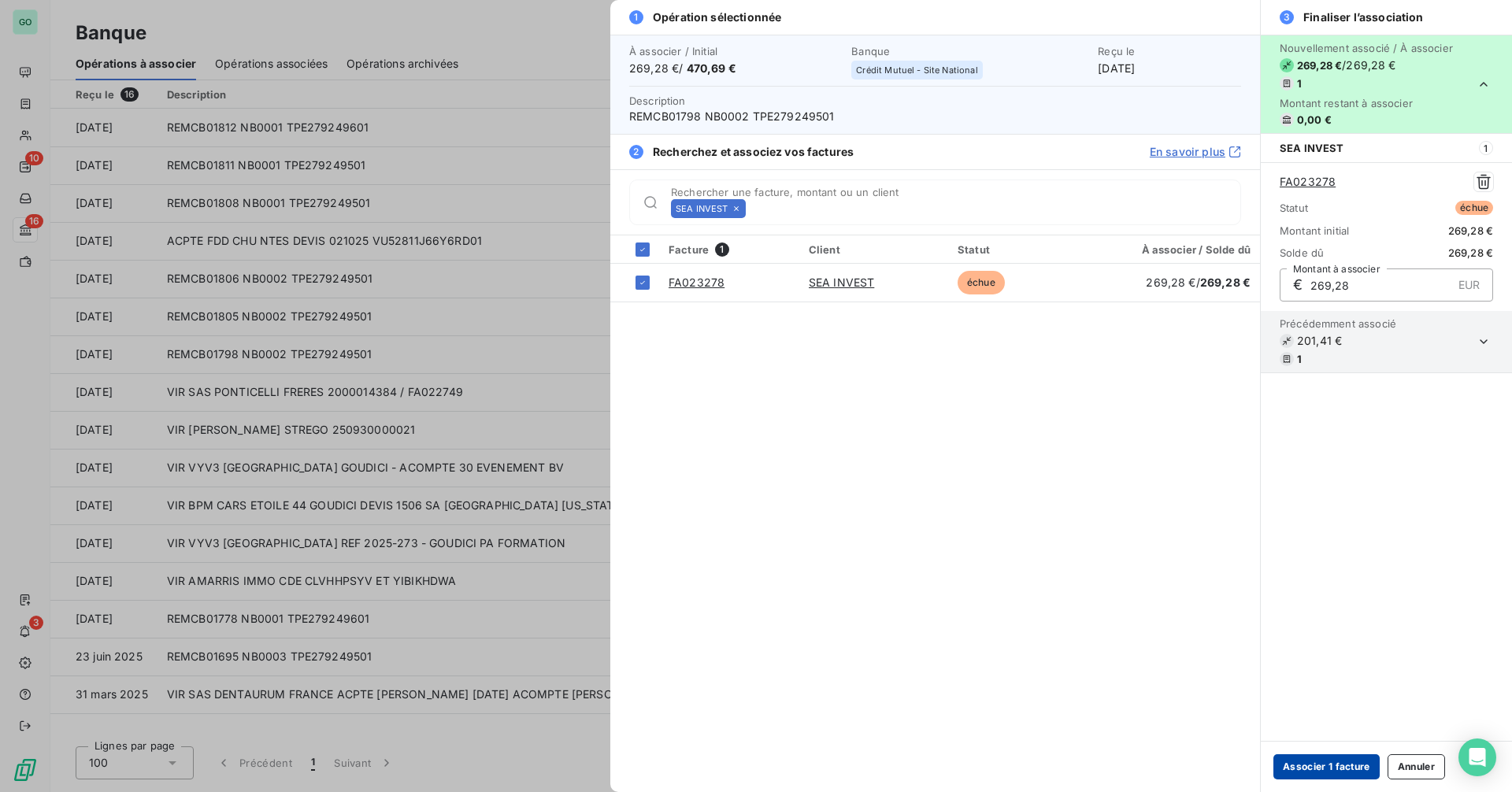
drag, startPoint x: 1322, startPoint y: 761, endPoint x: 1277, endPoint y: 770, distance: 45.9
click at [1322, 760] on button "Associer 1 facture" at bounding box center [1326, 766] width 106 height 25
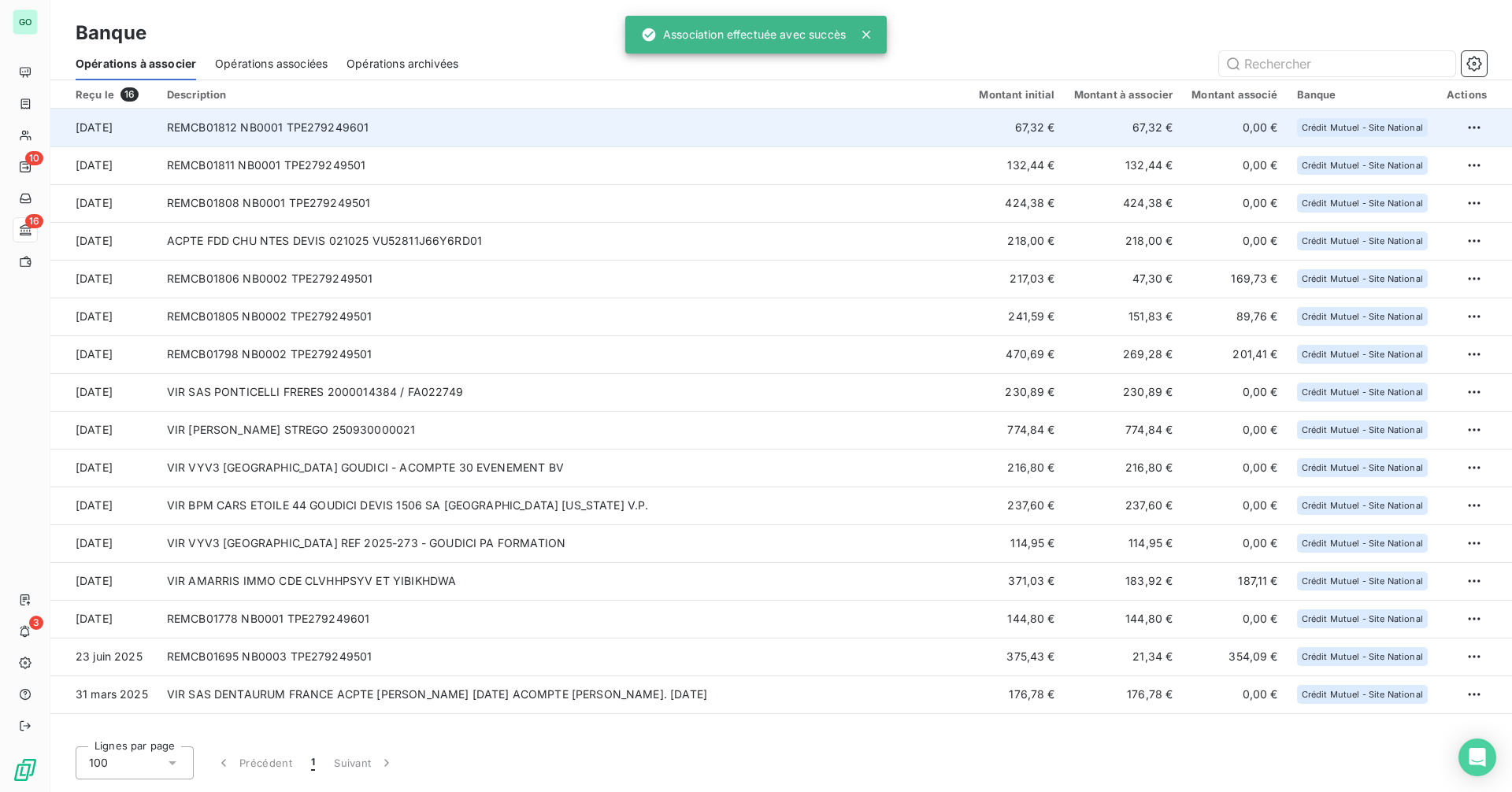
click at [571, 121] on td "REMCB01812 NB0001 TPE279249601" at bounding box center [564, 128] width 813 height 38
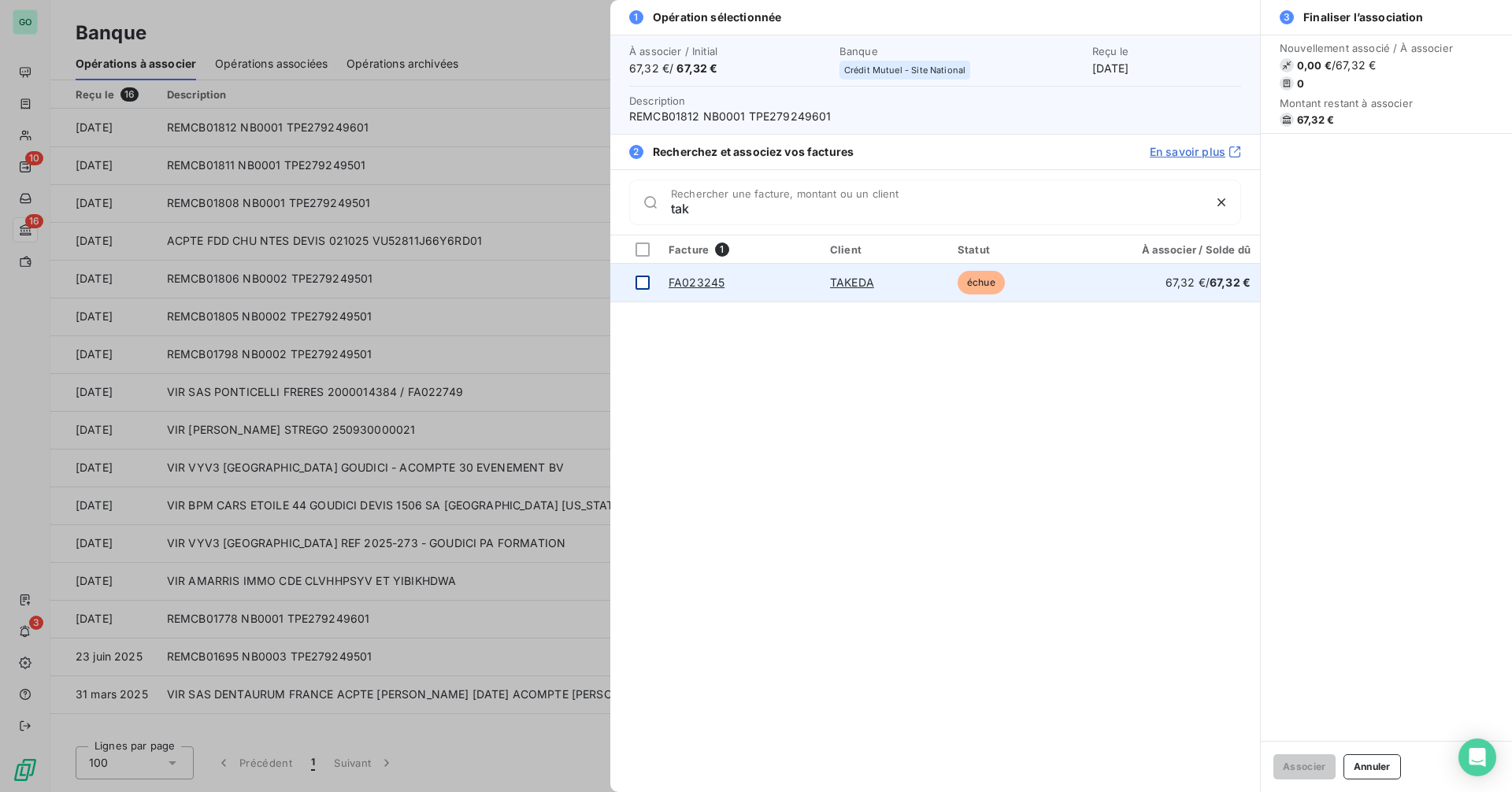
type input "tak"
click at [635, 276] on td at bounding box center [635, 283] width 49 height 38
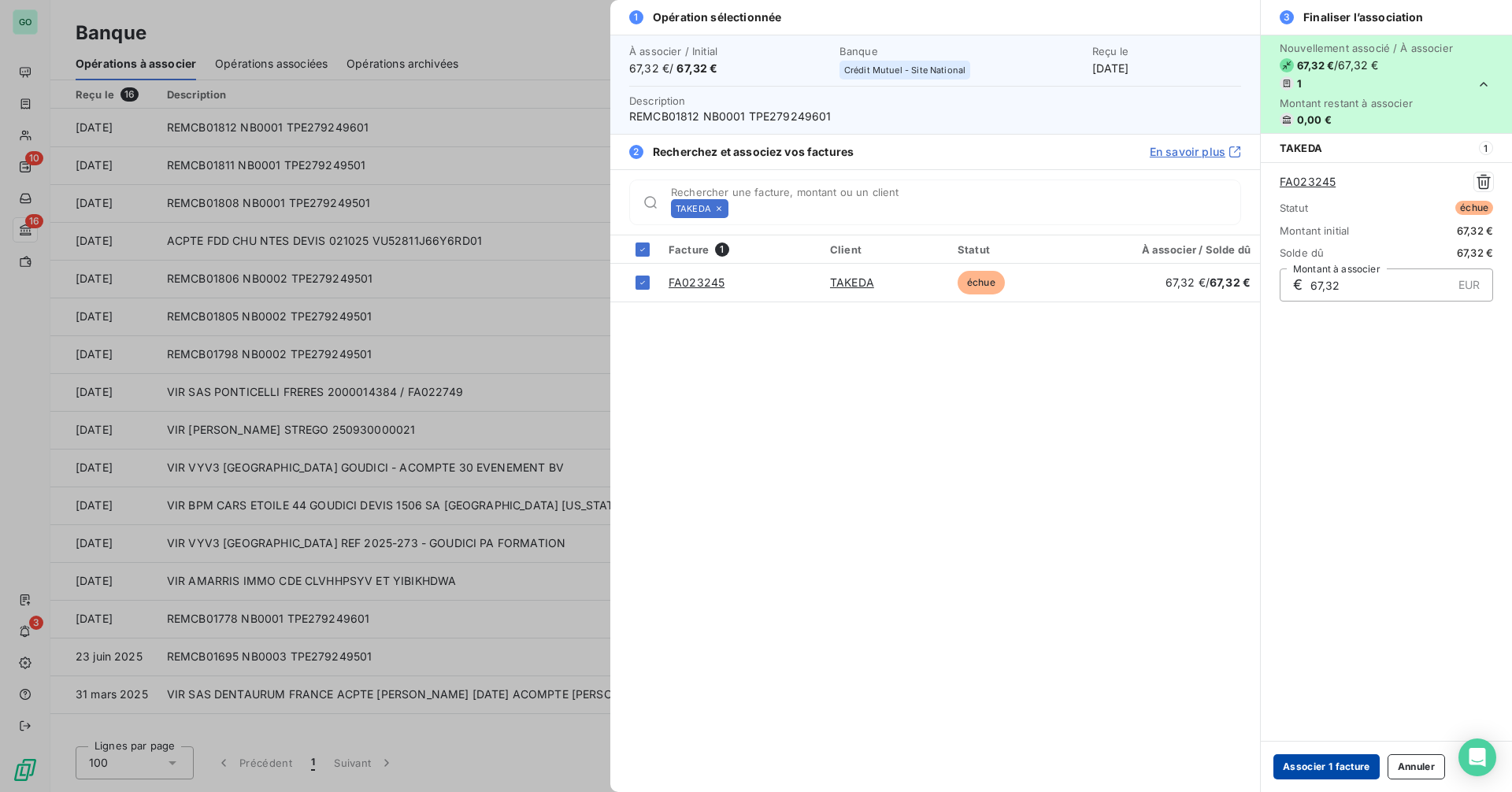
drag, startPoint x: 1293, startPoint y: 767, endPoint x: 1320, endPoint y: 758, distance: 28.5
click at [1316, 759] on button "Associer 1 facture" at bounding box center [1326, 766] width 106 height 25
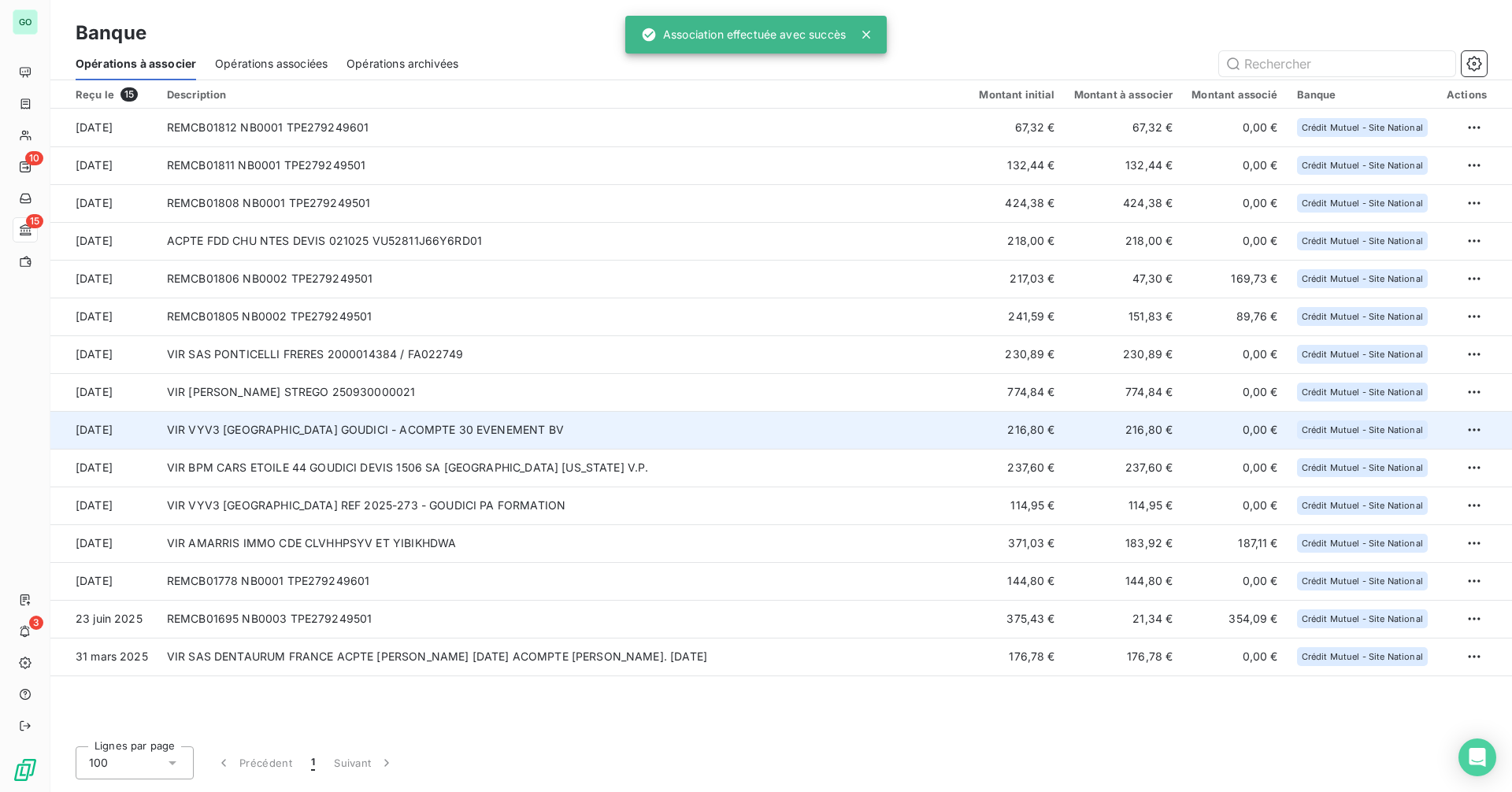
click at [615, 427] on td "VIR VYV3 [GEOGRAPHIC_DATA] GOUDICI - ACOMPTE 30 EVENEMENT BV" at bounding box center [564, 430] width 813 height 38
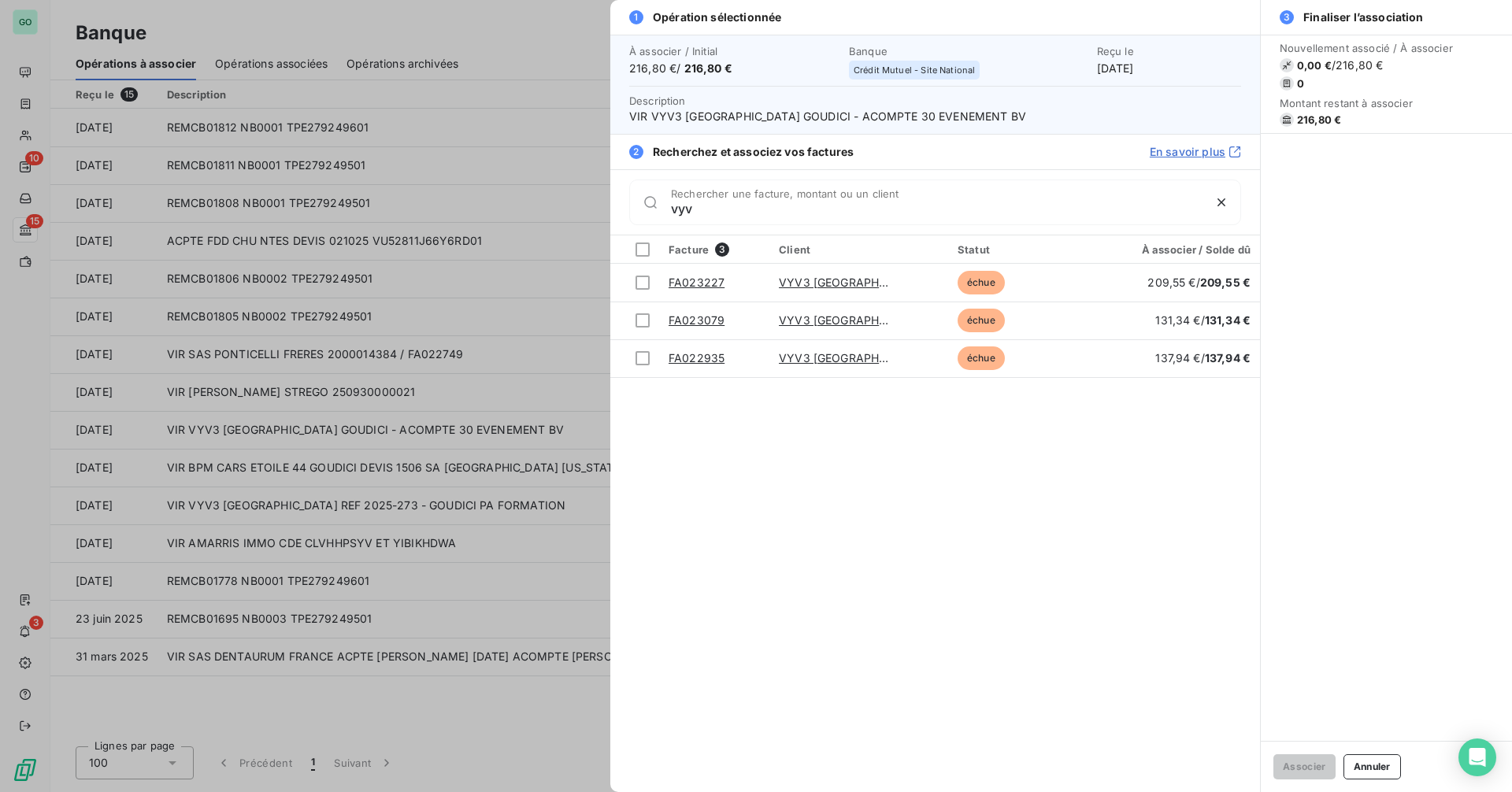
type input "vyv"
click at [412, 351] on div at bounding box center [756, 396] width 1512 height 792
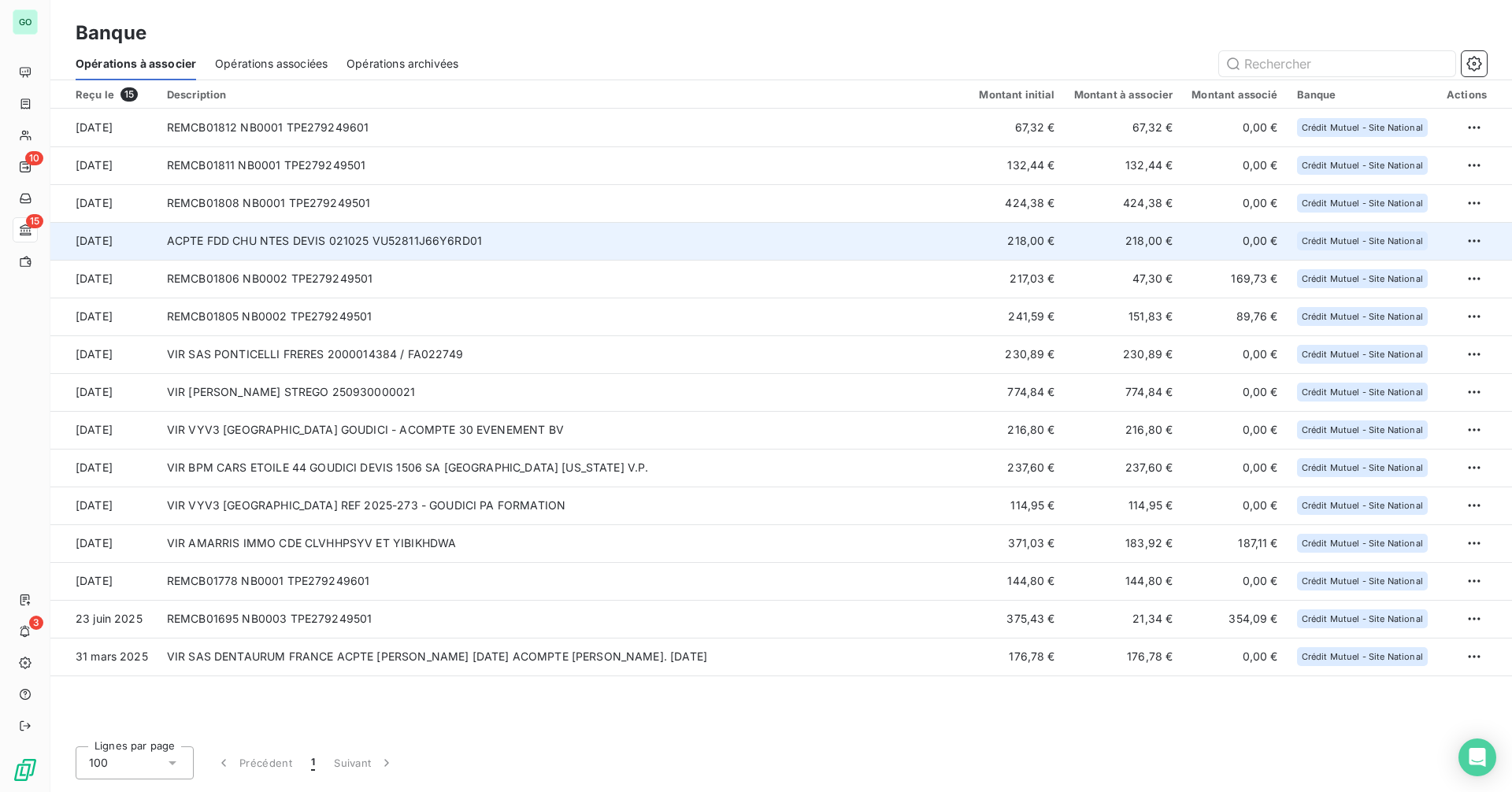
click at [393, 243] on td "ACPTE FDD CHU NTES DEVIS 021025 VU52811J66Y6RD01" at bounding box center [564, 241] width 813 height 38
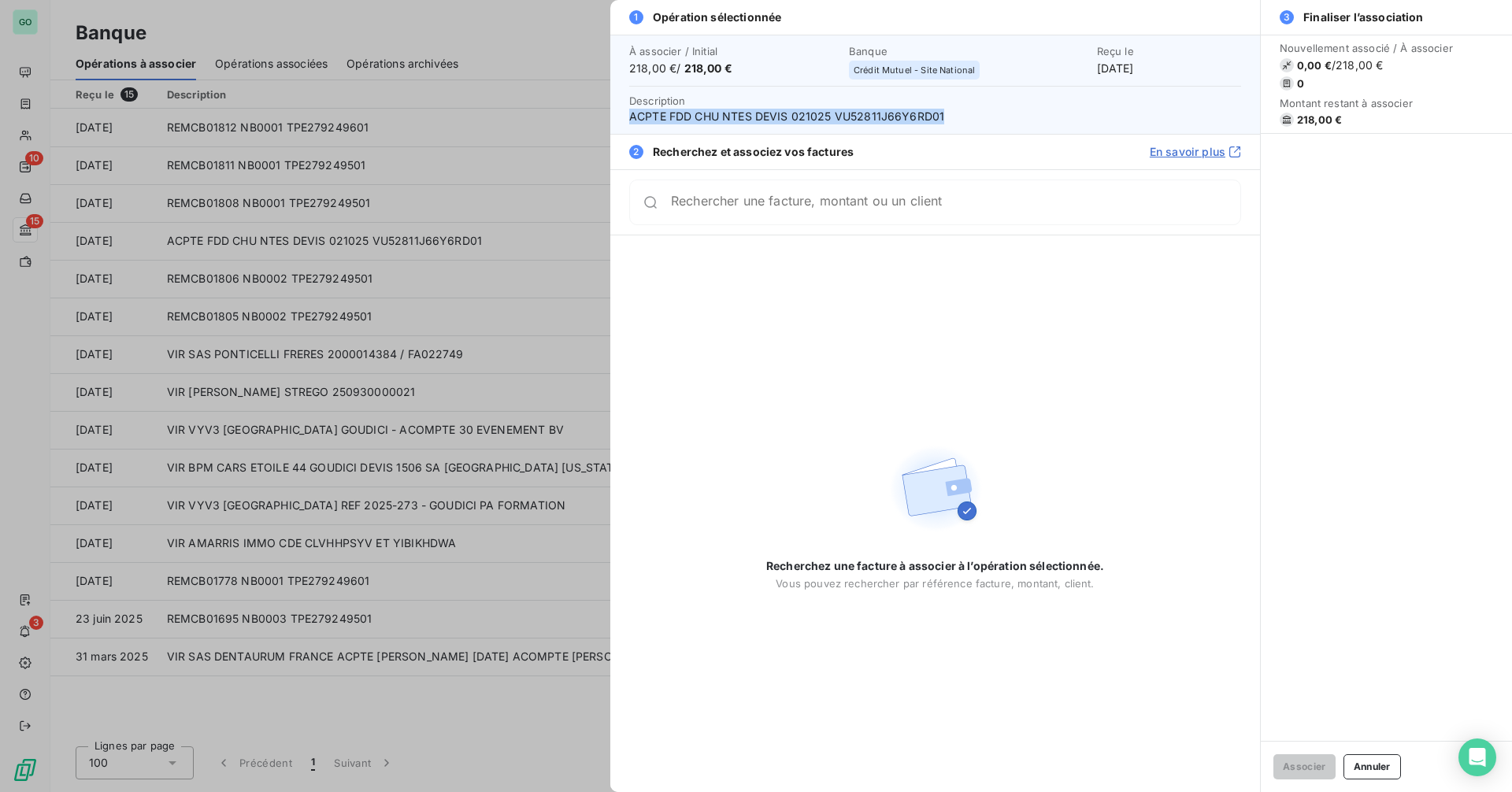
drag, startPoint x: 631, startPoint y: 118, endPoint x: 1191, endPoint y: 122, distance: 560.0
click at [1191, 122] on span "ACPTE FDD CHU NTES DEVIS 021025 VU52811J66Y6RD01" at bounding box center [935, 117] width 612 height 16
copy span "ACPTE FDD CHU NTES DEVIS 021025 VU52811J66Y6RD01"
click at [1072, 69] on div "À associer / Initial 218,00 € / 218,00 € Banque Crédit Mutuel - Site National R…" at bounding box center [935, 61] width 612 height 35
click at [1097, 70] on div "Reçu le [DATE]" at bounding box center [1168, 60] width 144 height 32
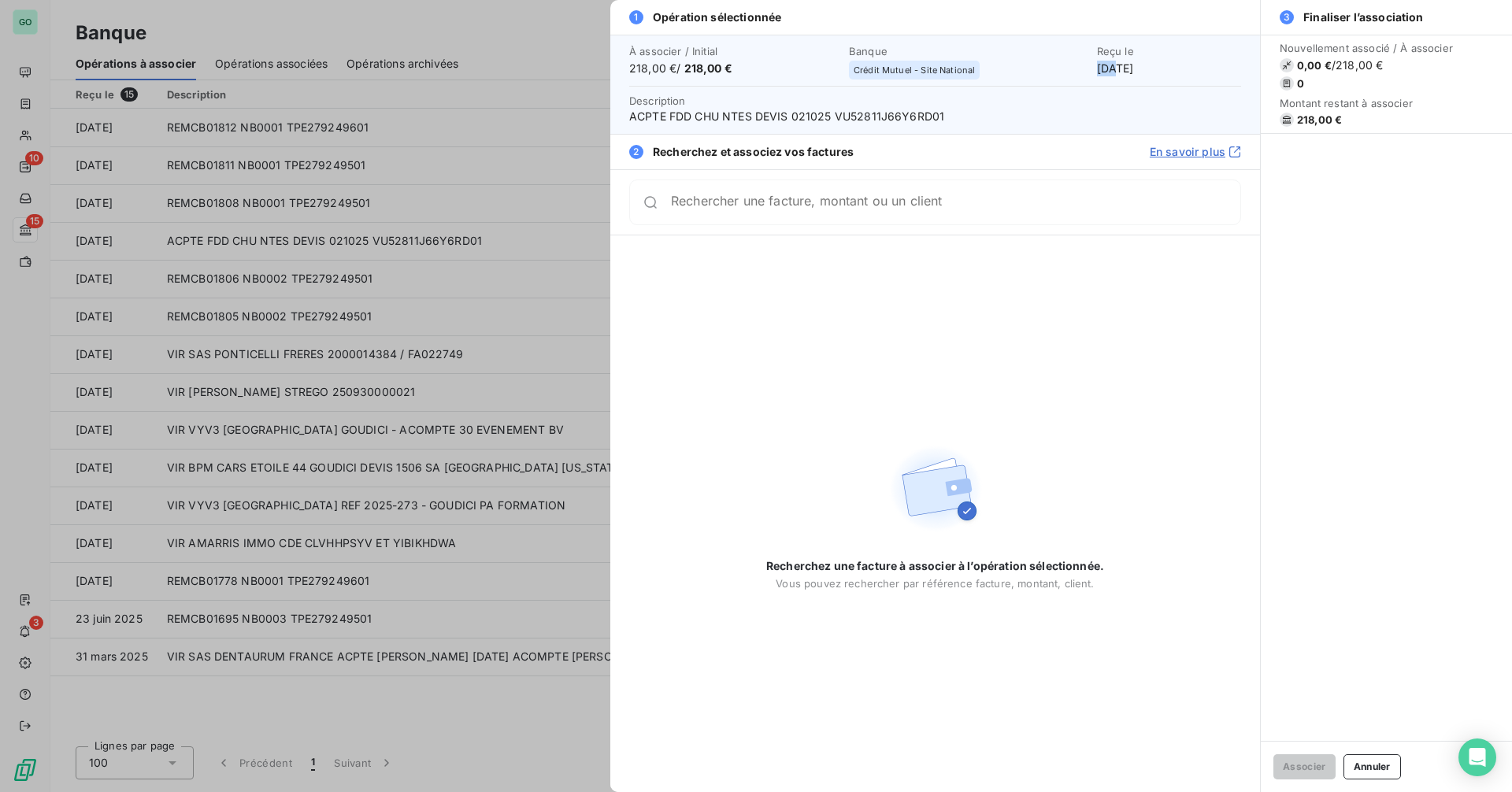
click at [1097, 70] on div "Reçu le [DATE]" at bounding box center [1168, 60] width 144 height 32
copy div "[DATE]"
click at [645, 64] on span "218,00 € / 218,00 €" at bounding box center [735, 68] width 210 height 16
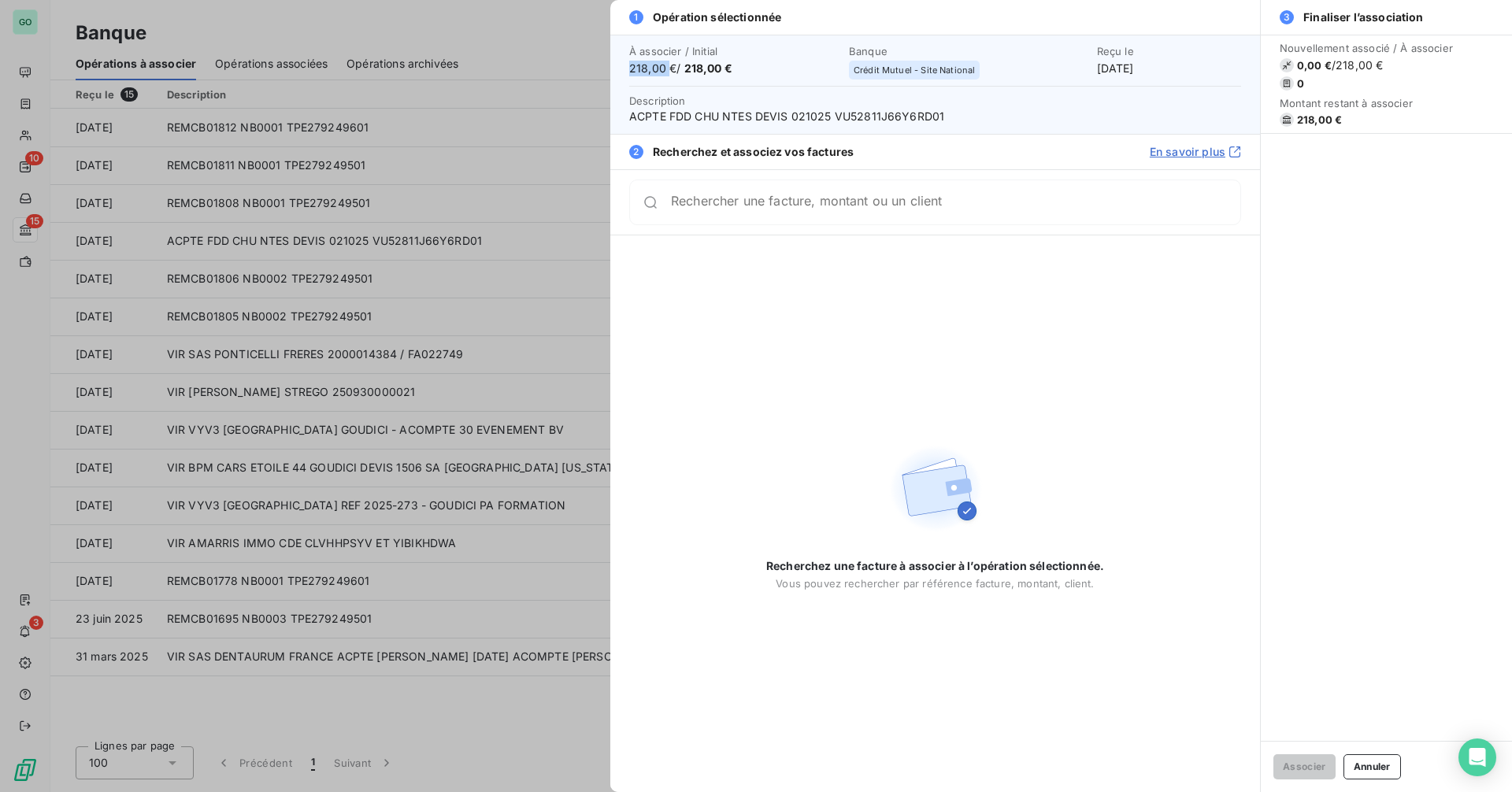
copy span "218,00"
click at [381, 220] on div at bounding box center [756, 396] width 1512 height 792
